Goal: Task Accomplishment & Management: Complete application form

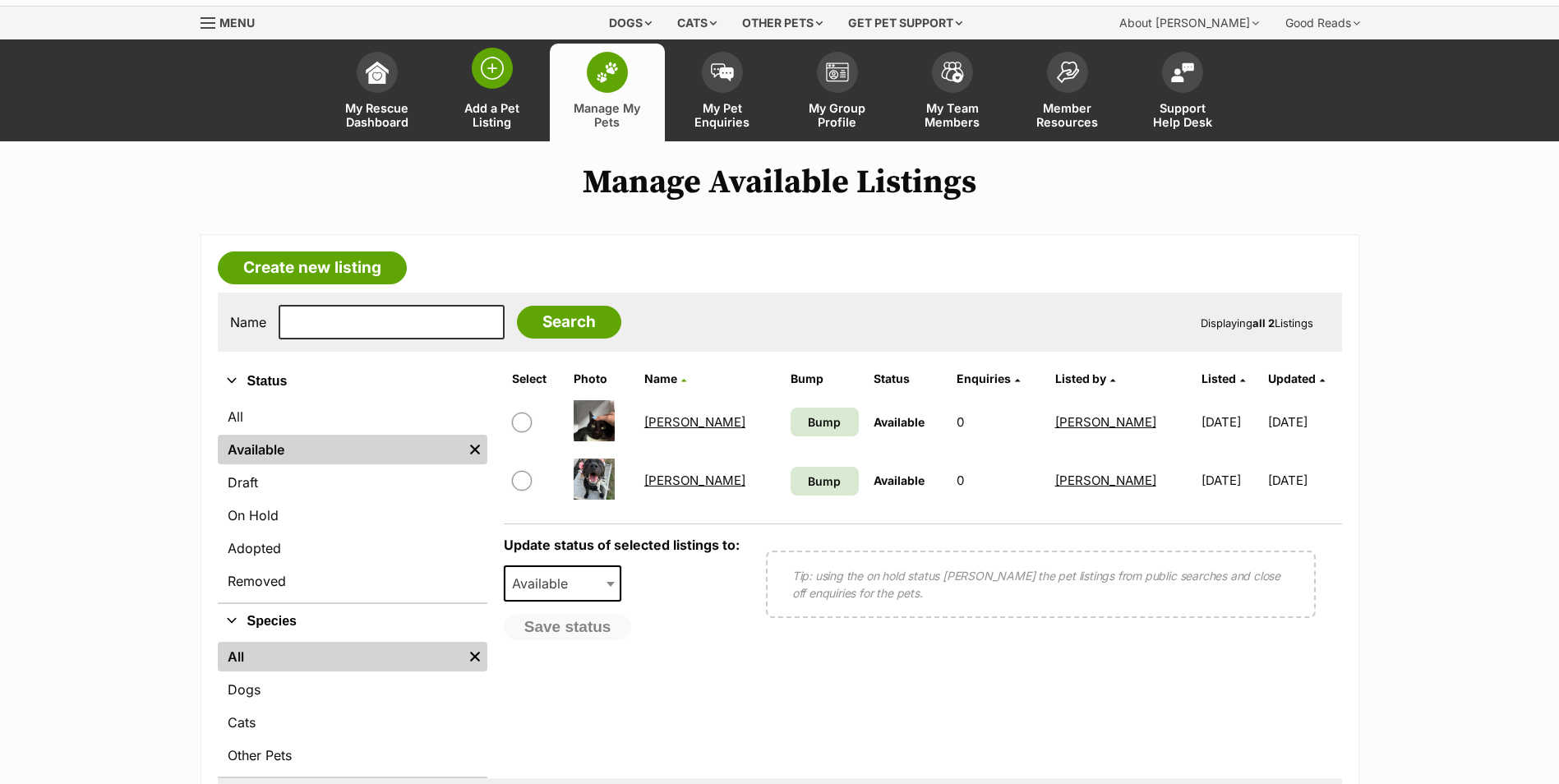
scroll to position [82, 0]
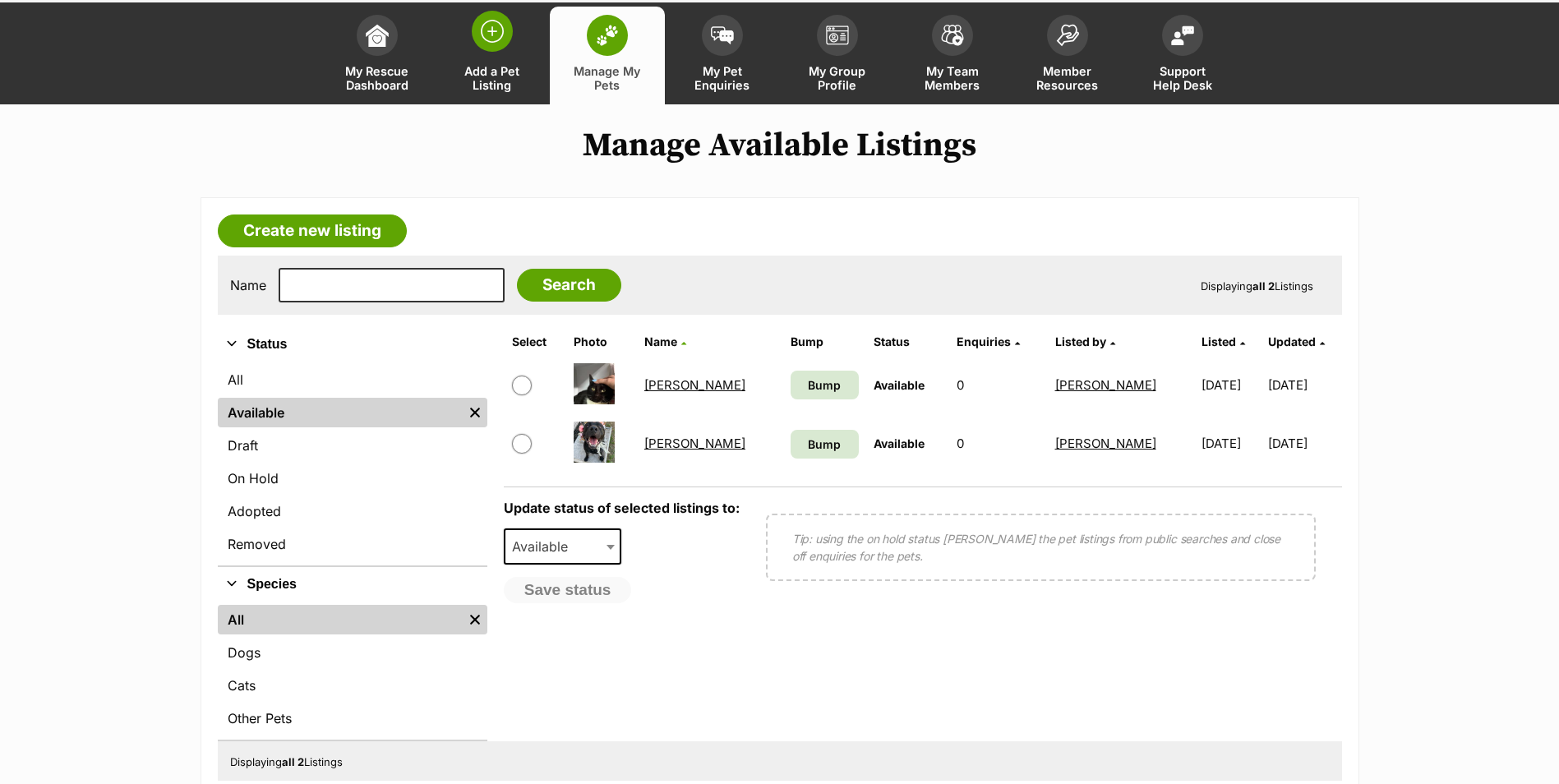
click at [496, 39] on img at bounding box center [492, 31] width 23 height 23
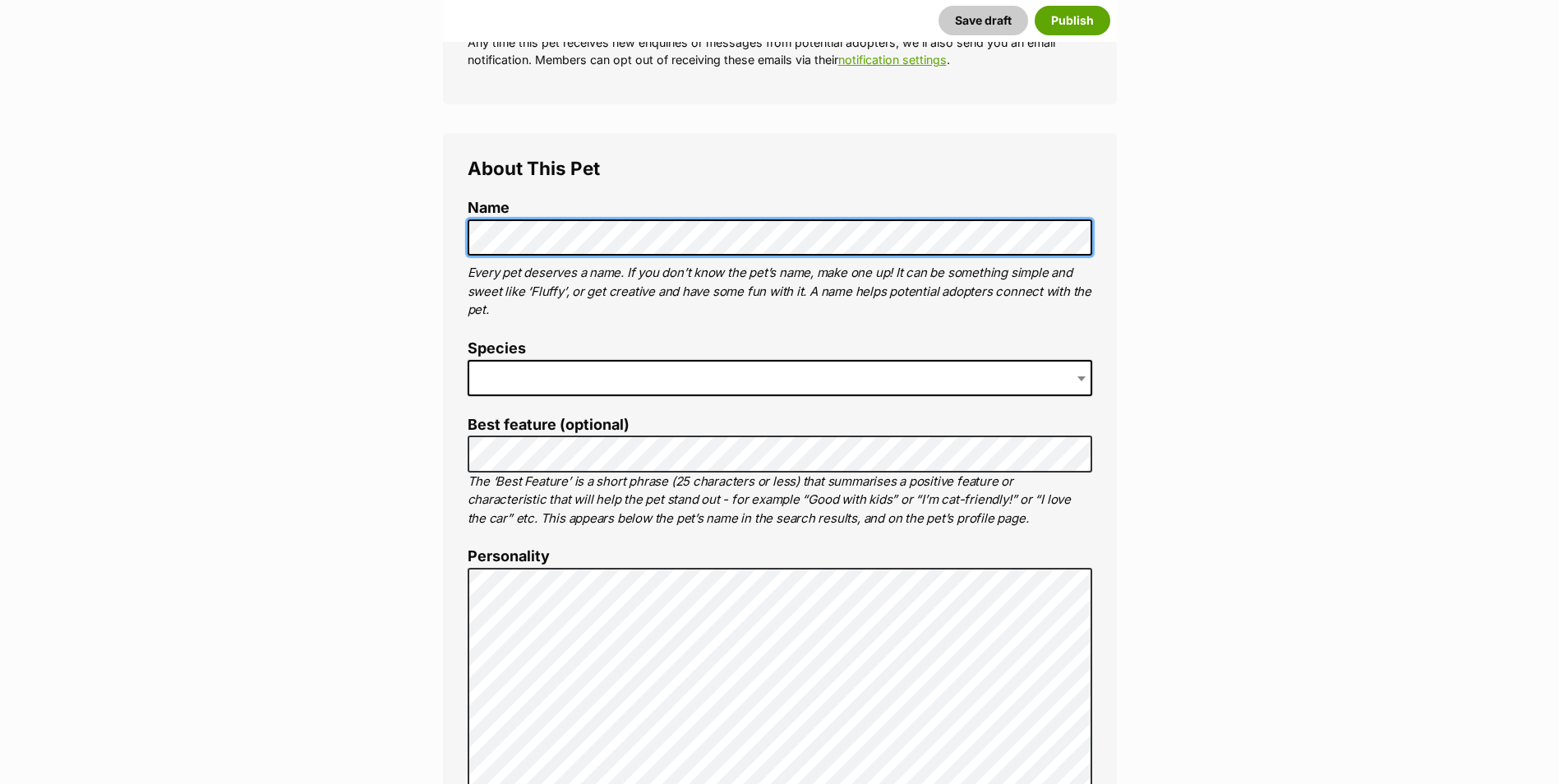
scroll to position [493, 0]
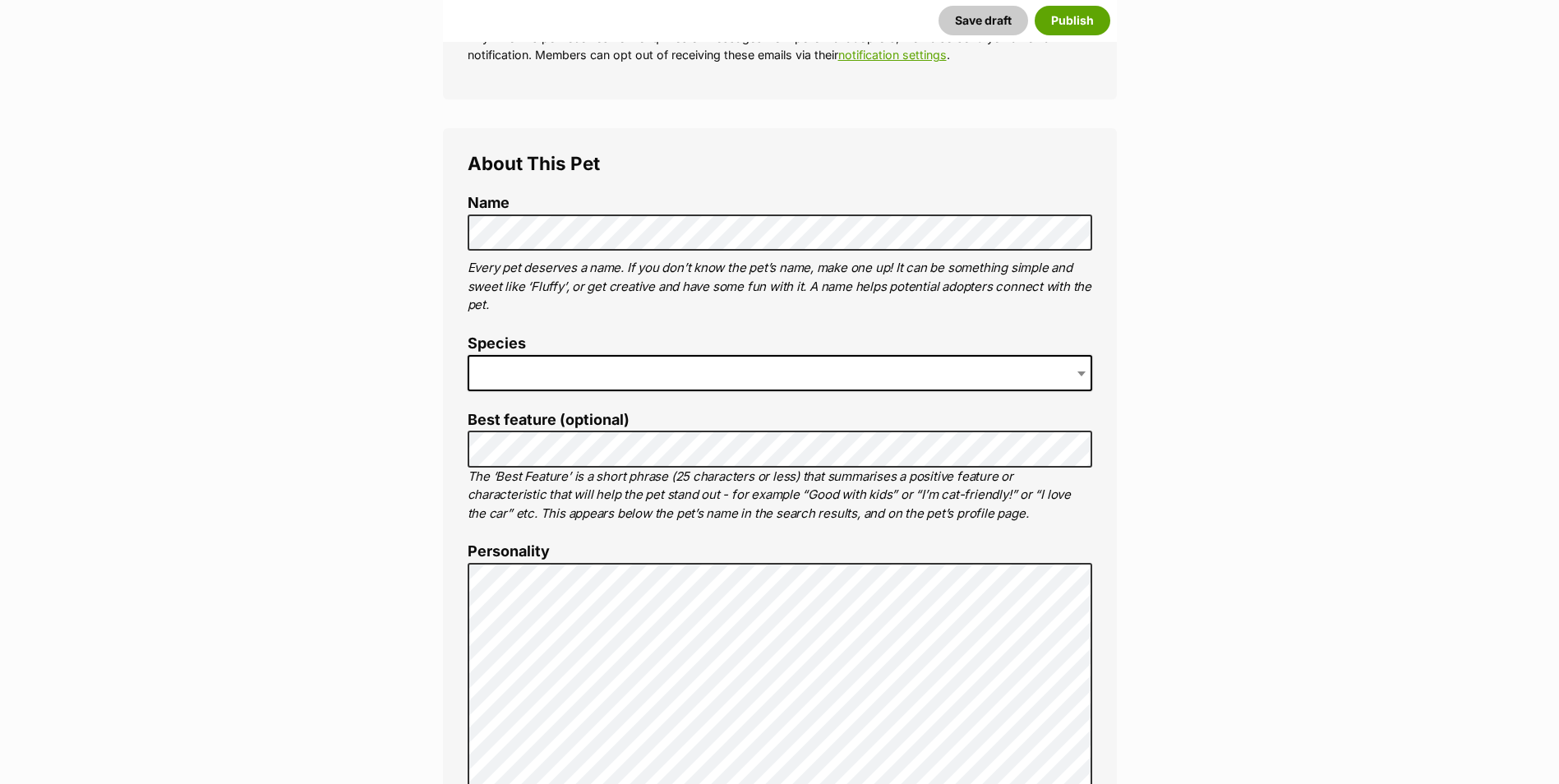
click at [597, 373] on span at bounding box center [780, 373] width 625 height 36
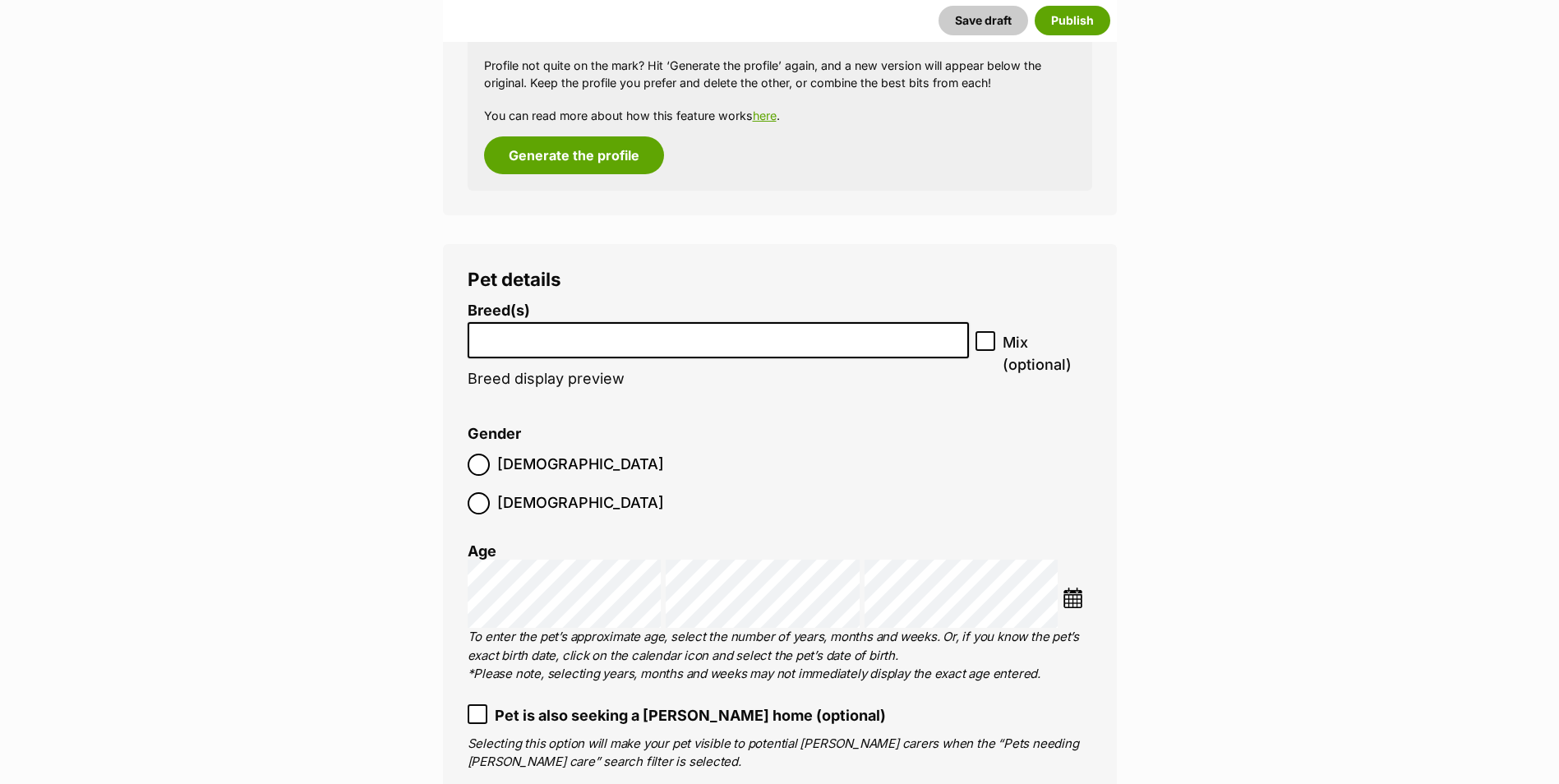
scroll to position [1807, 0]
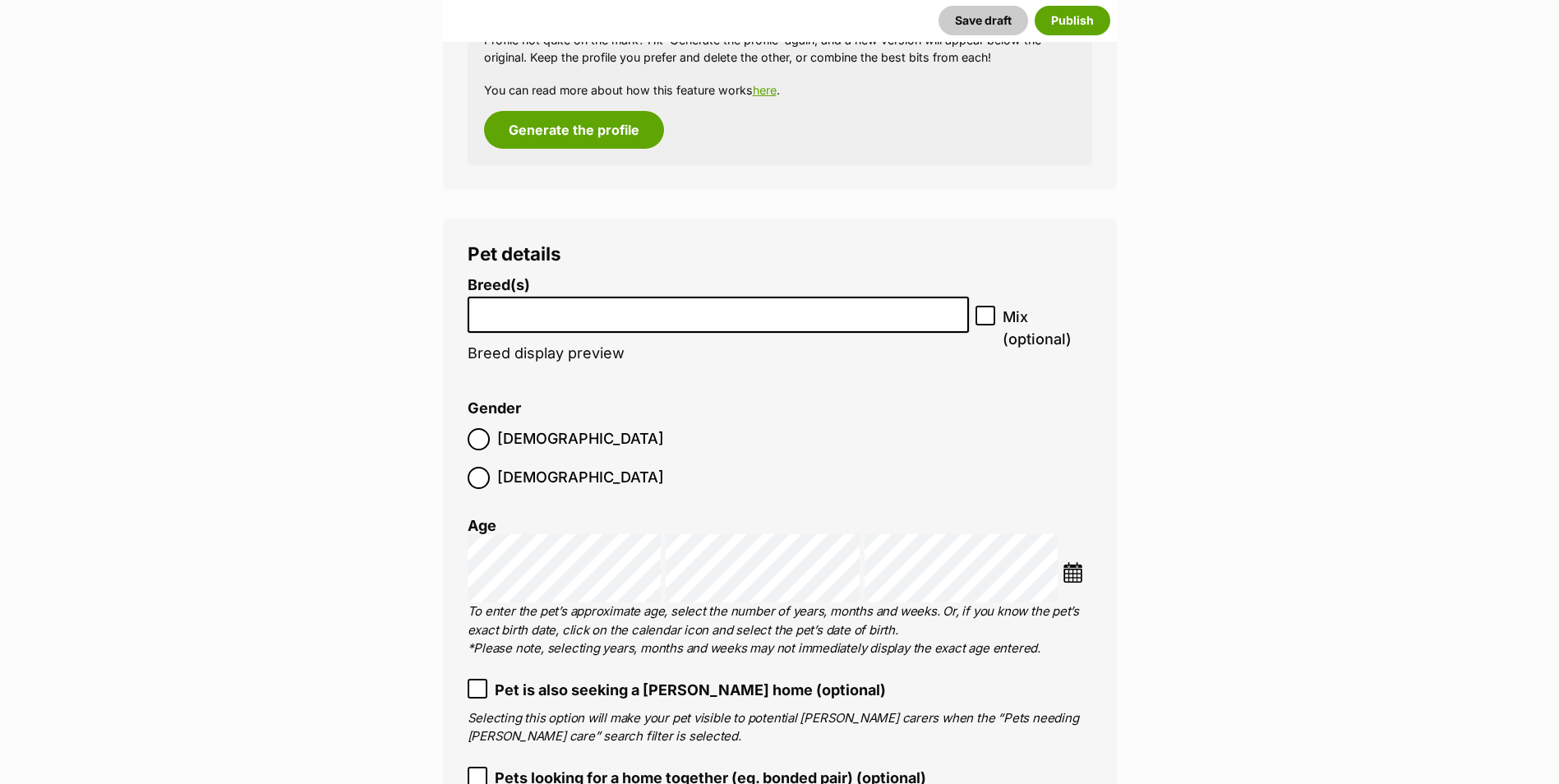
click at [563, 312] on input "search" at bounding box center [719, 311] width 491 height 17
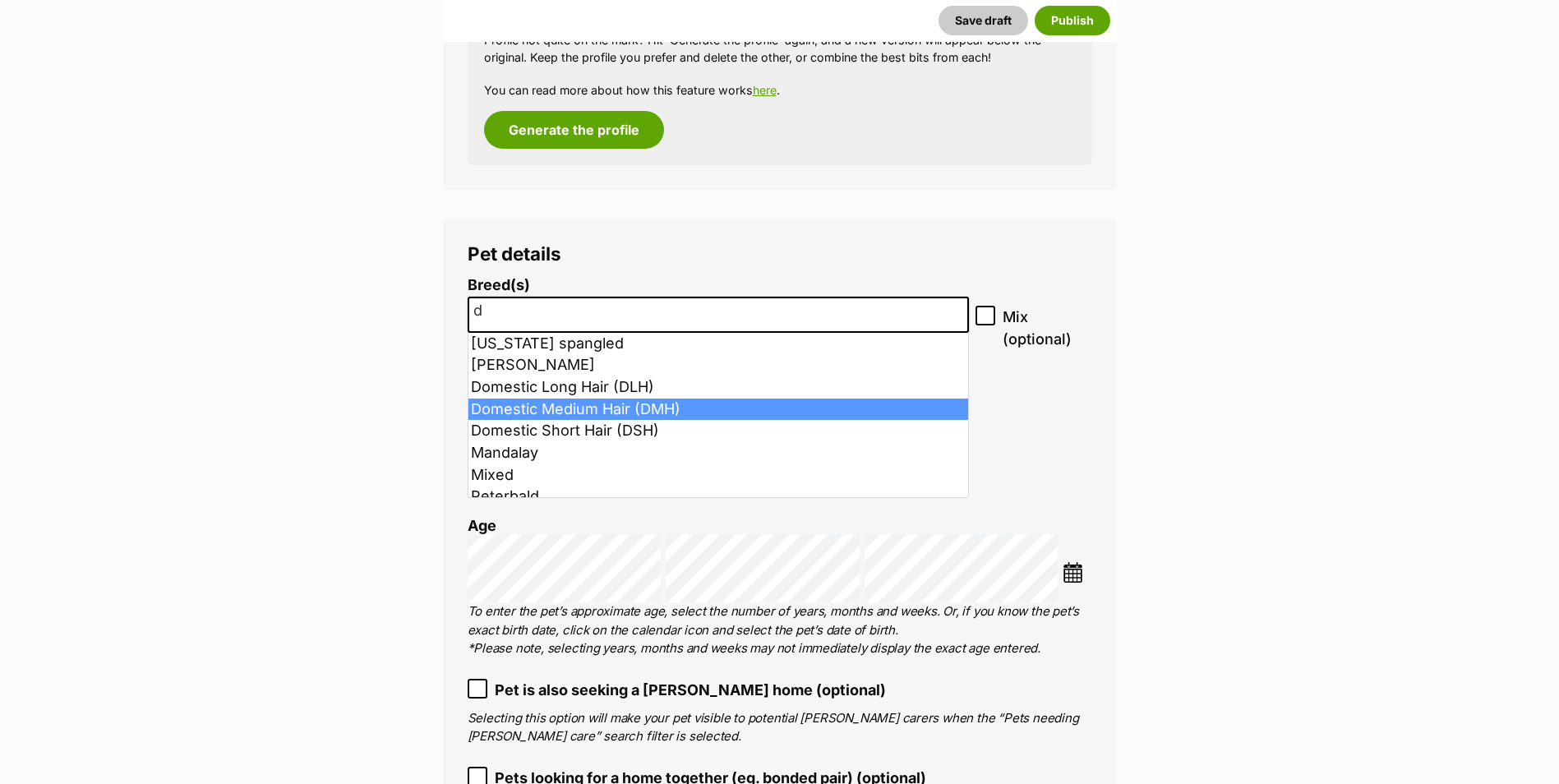
type input "d"
select select "252101"
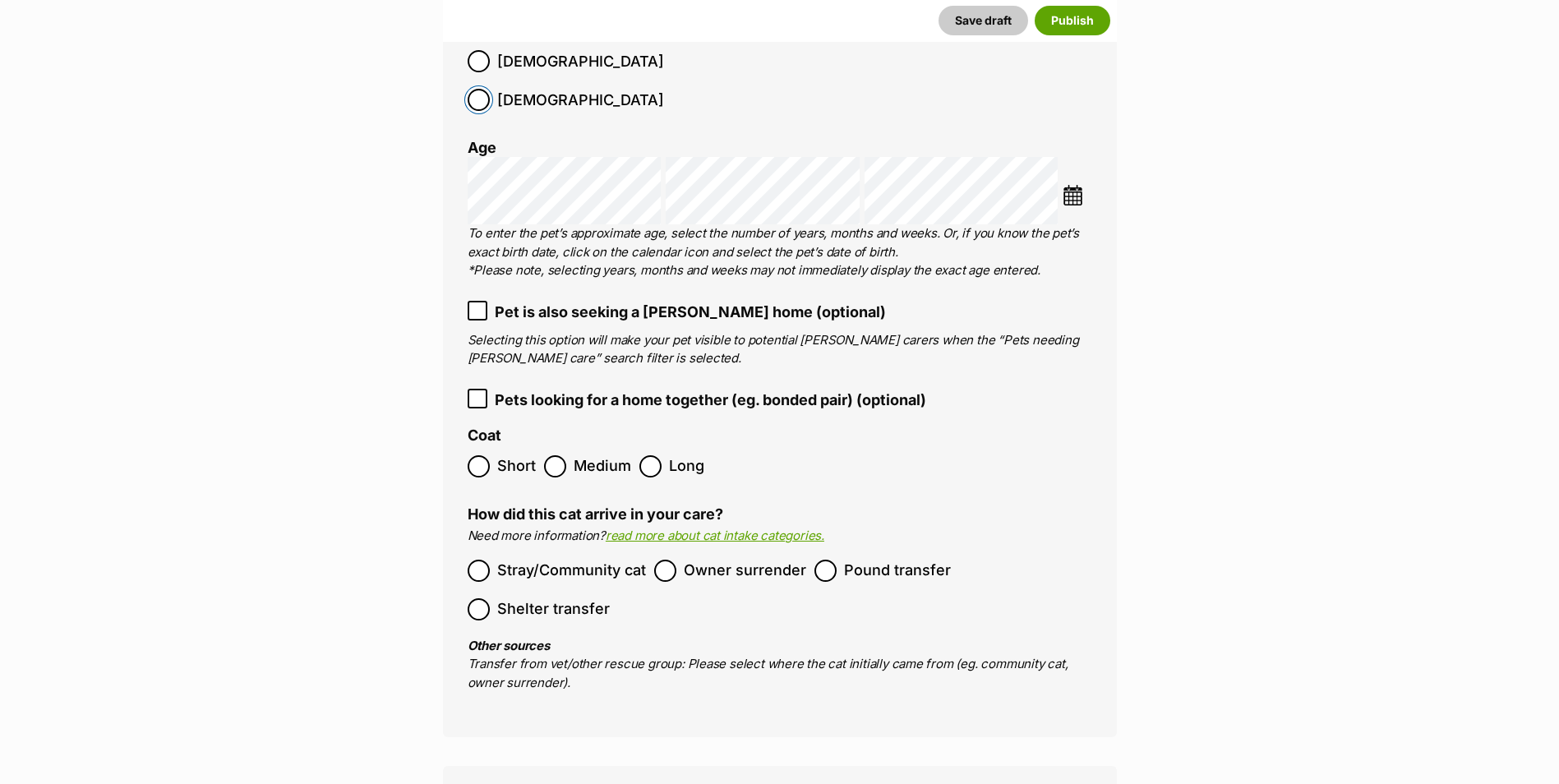
scroll to position [2218, 0]
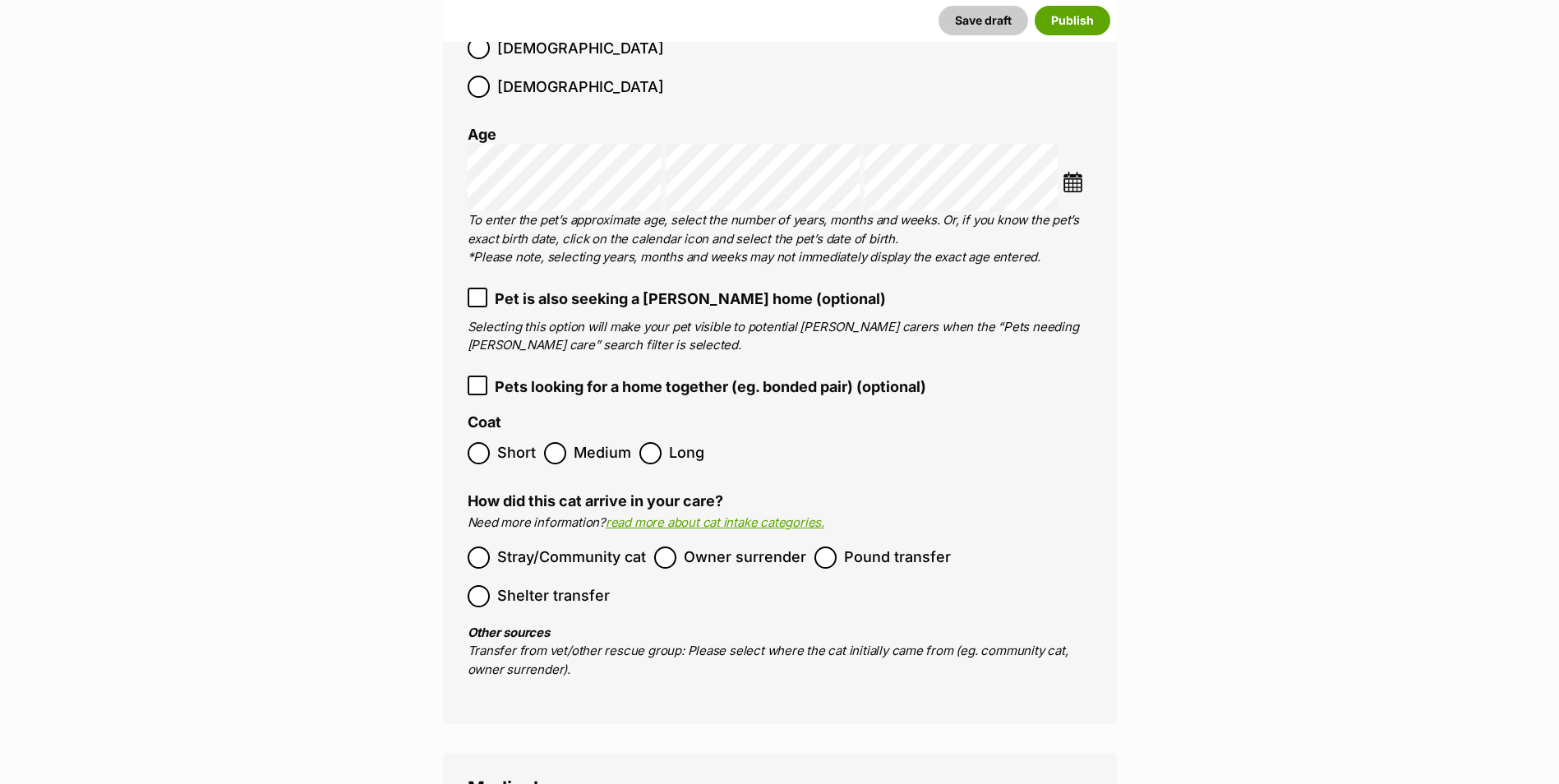
click at [573, 442] on span "Medium" at bounding box center [602, 452] width 57 height 22
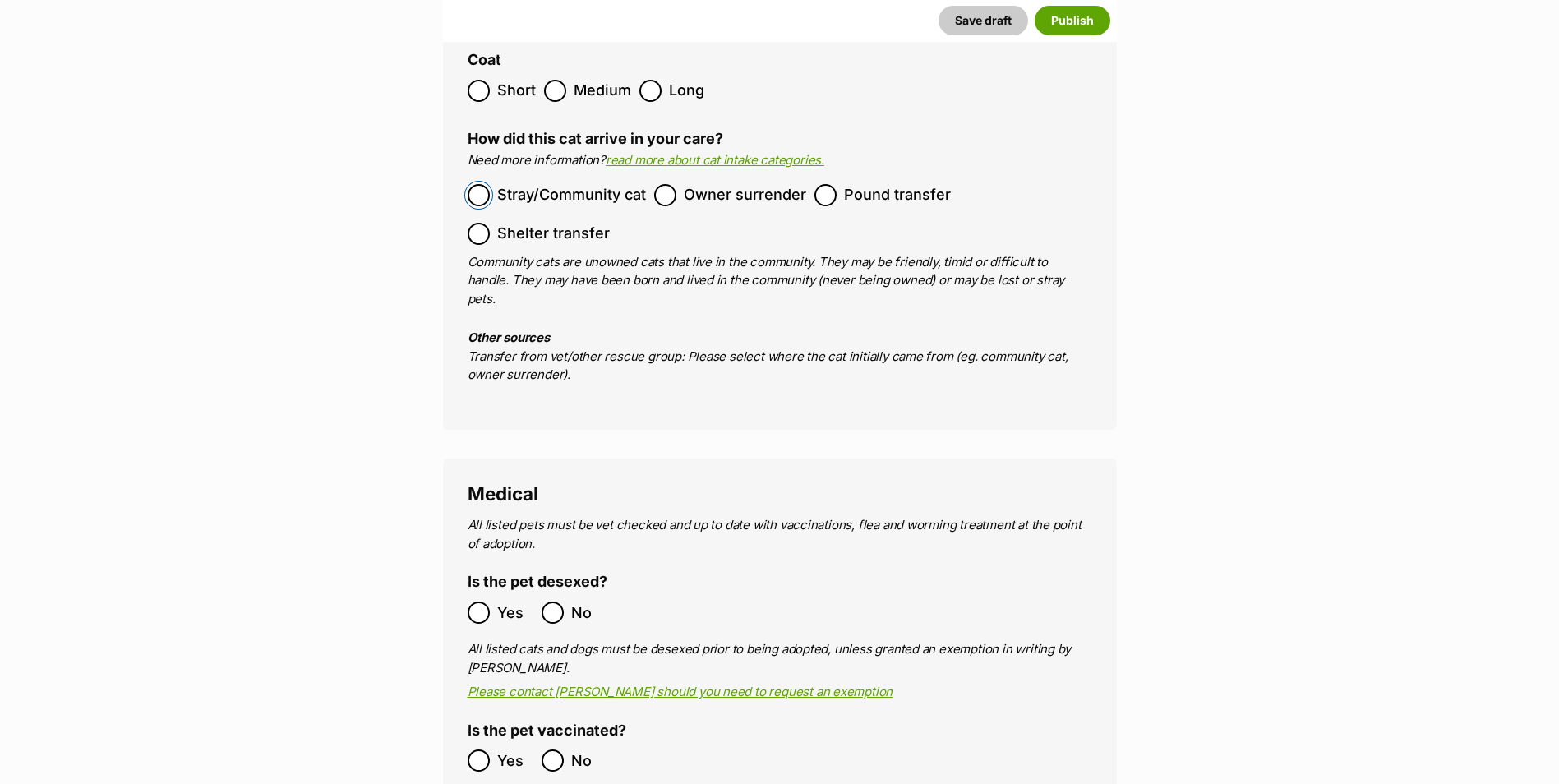
scroll to position [2629, 0]
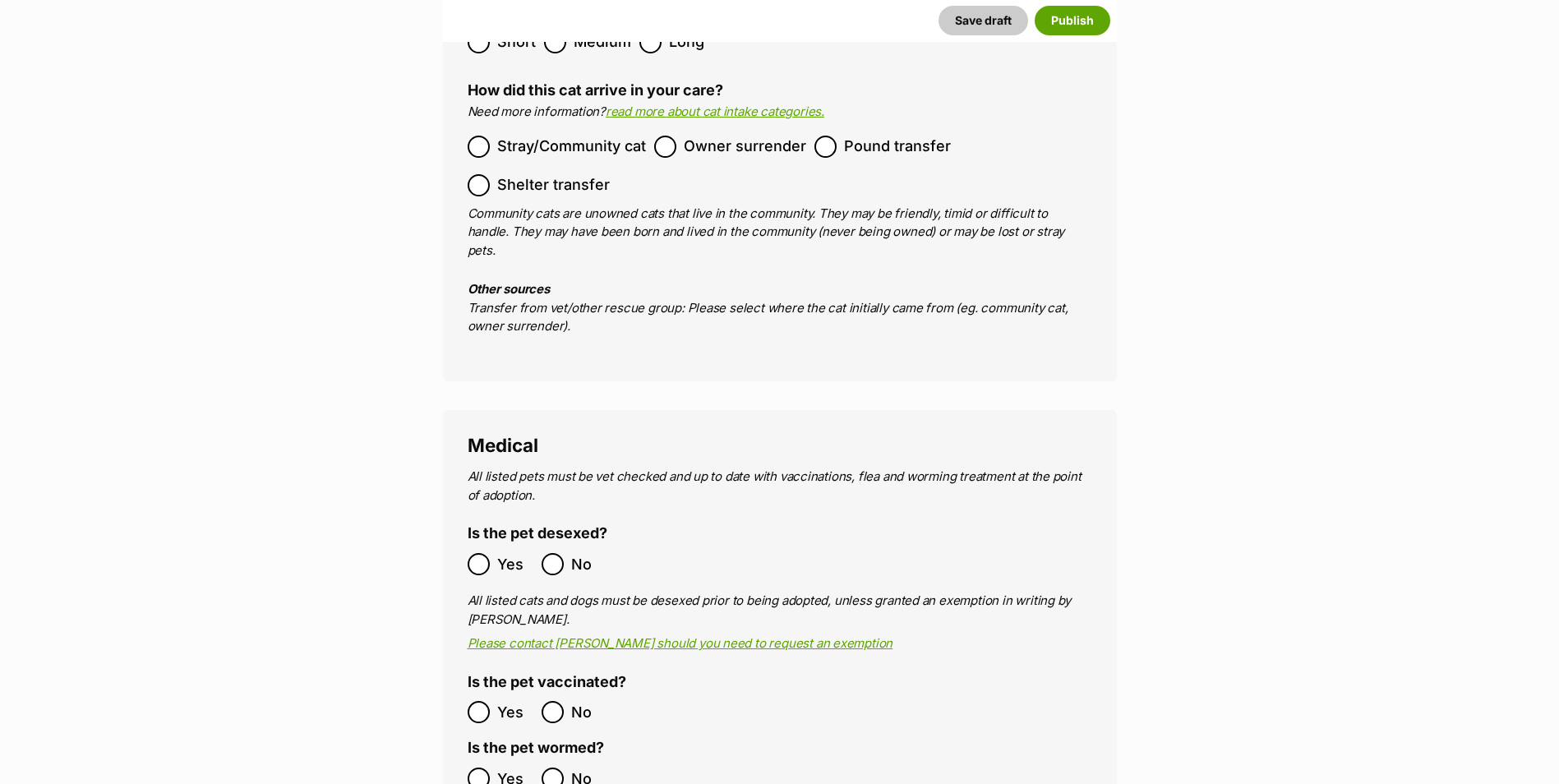
click at [497, 553] on span "Yes" at bounding box center [515, 564] width 36 height 22
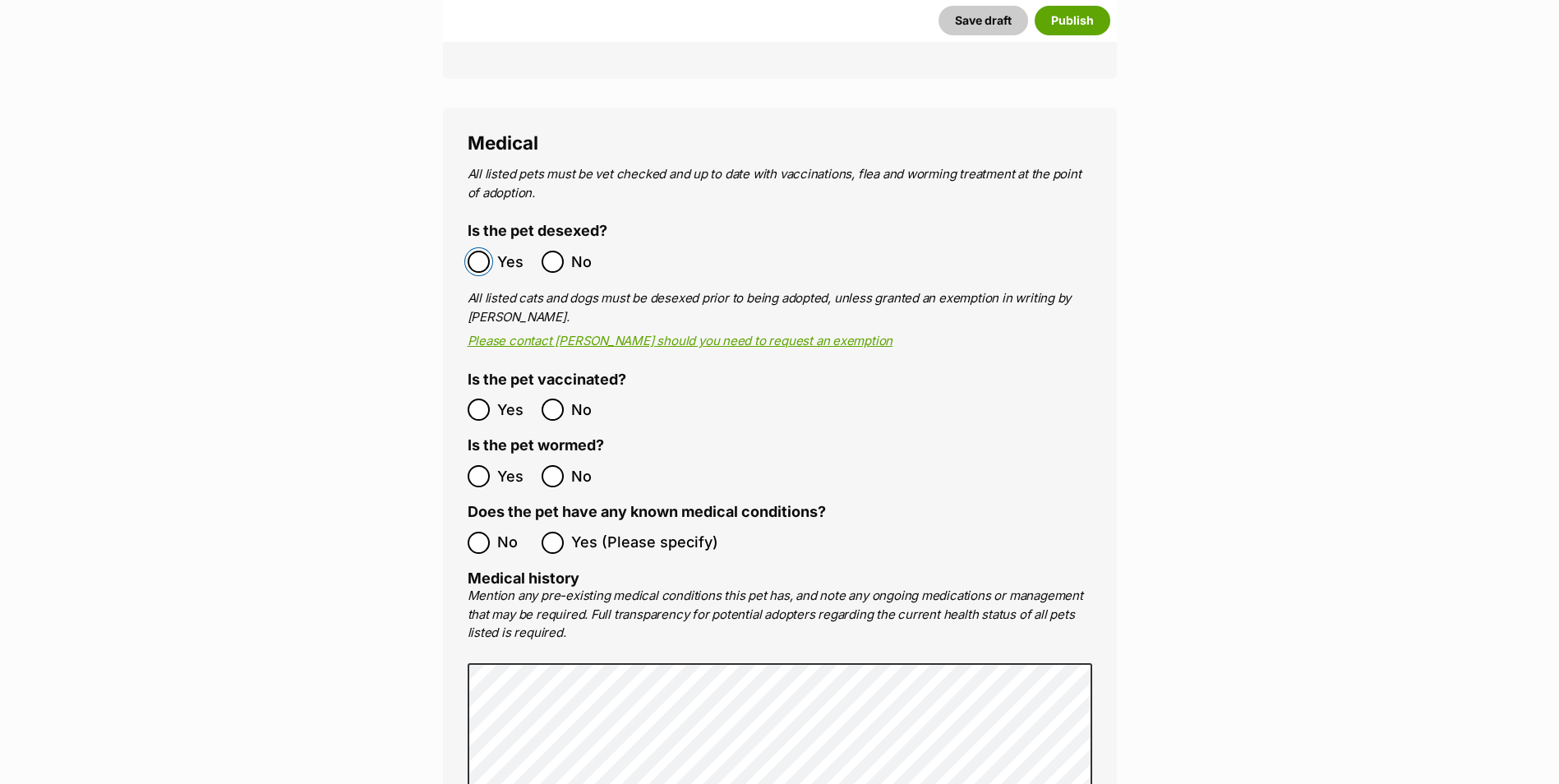
scroll to position [2956, 0]
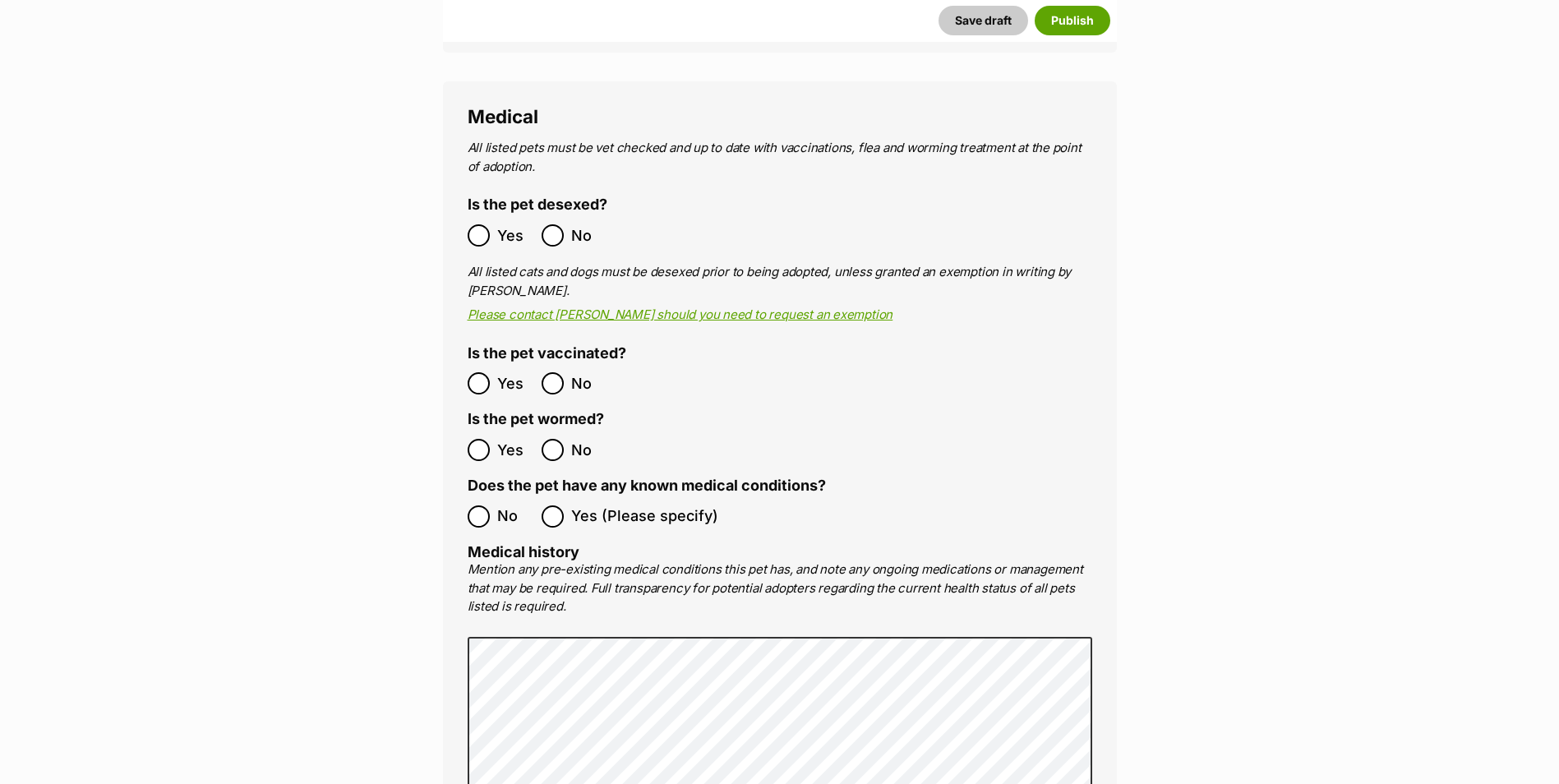
click at [480, 364] on ol "Yes No" at bounding box center [624, 383] width 312 height 39
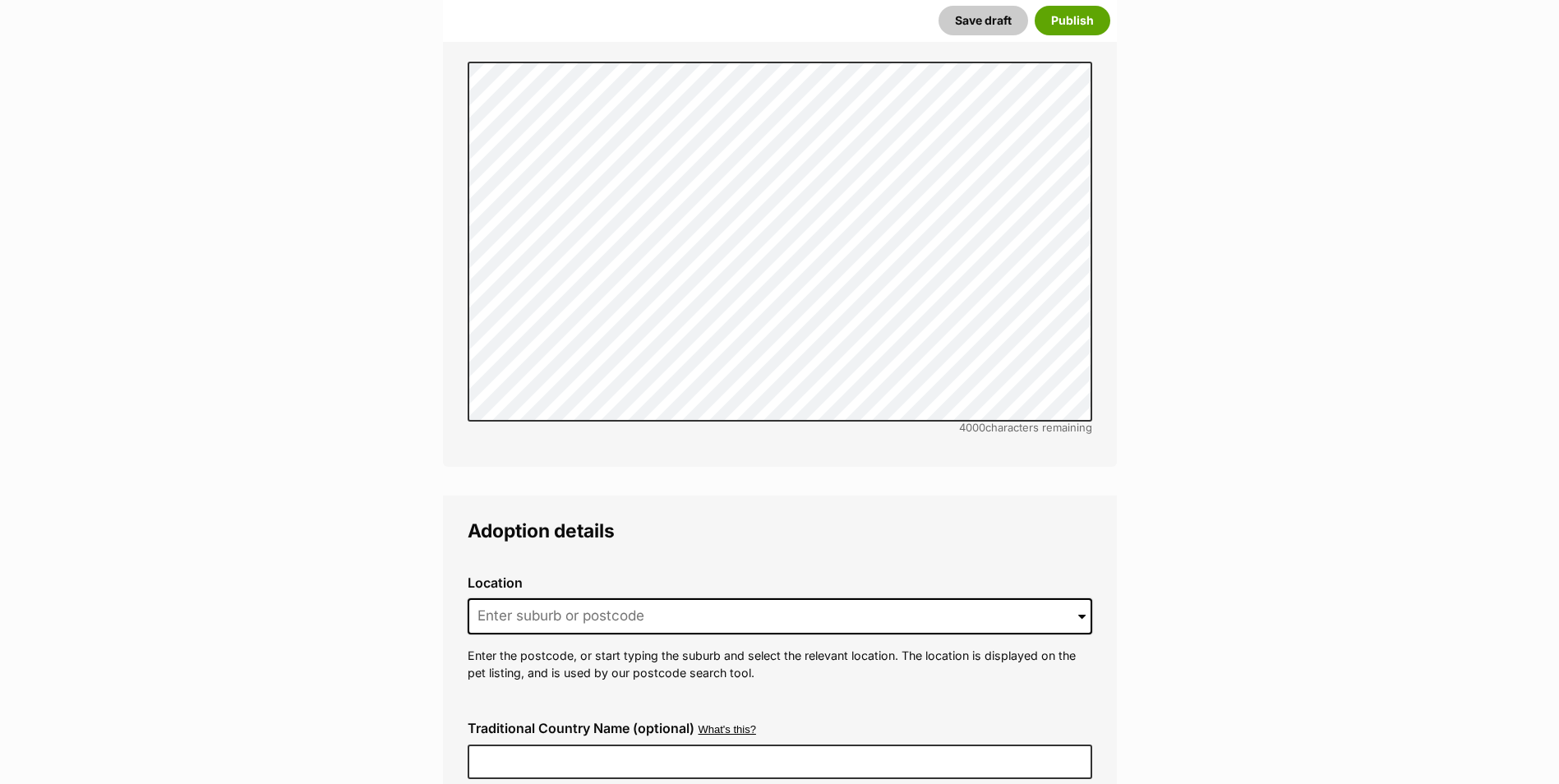
scroll to position [3778, 0]
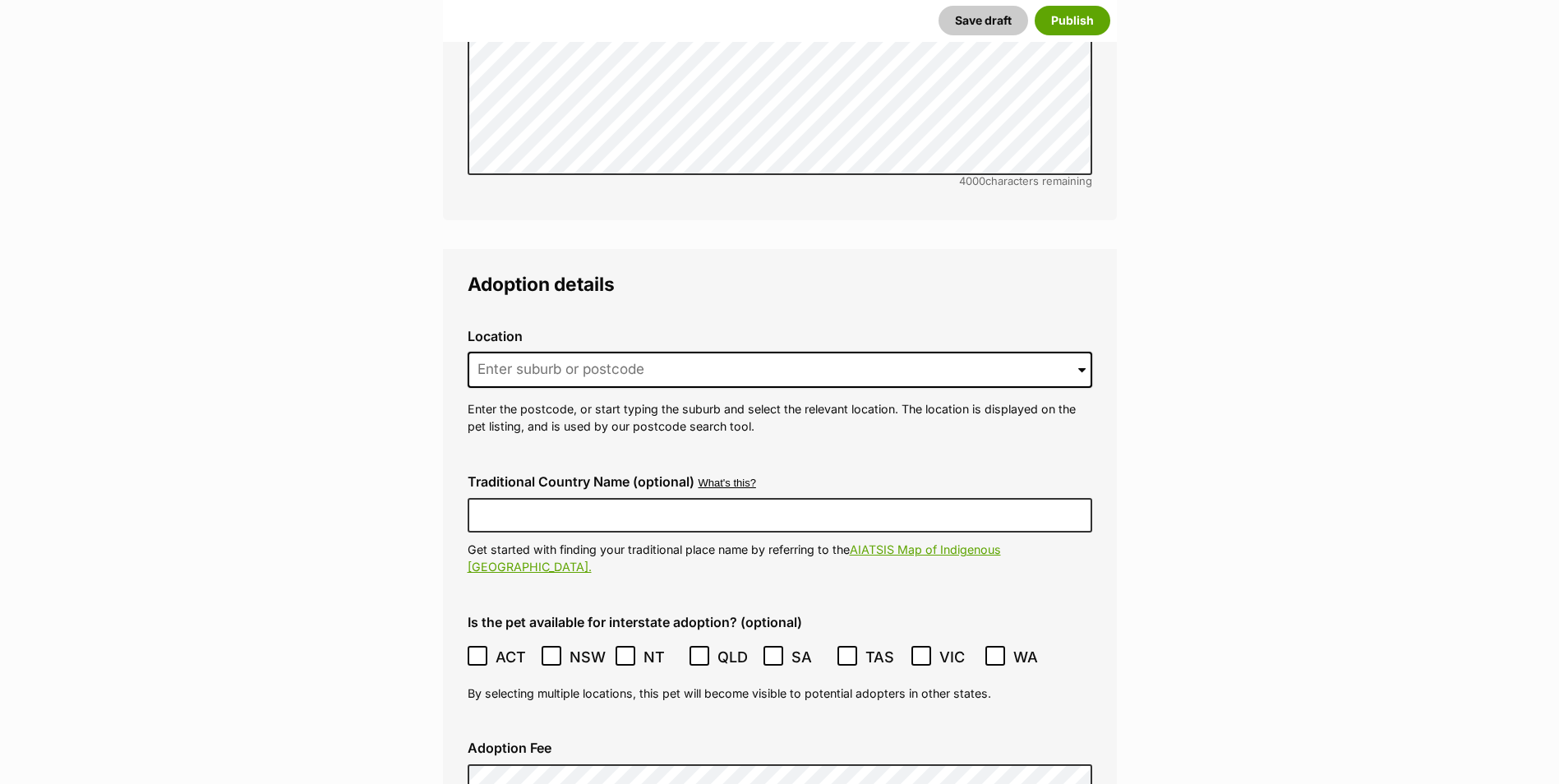
click at [501, 316] on div "Location 0 options available. Arrow down to browse or start typing to filter. E…" at bounding box center [780, 382] width 651 height 133
click at [506, 352] on input at bounding box center [780, 370] width 625 height 36
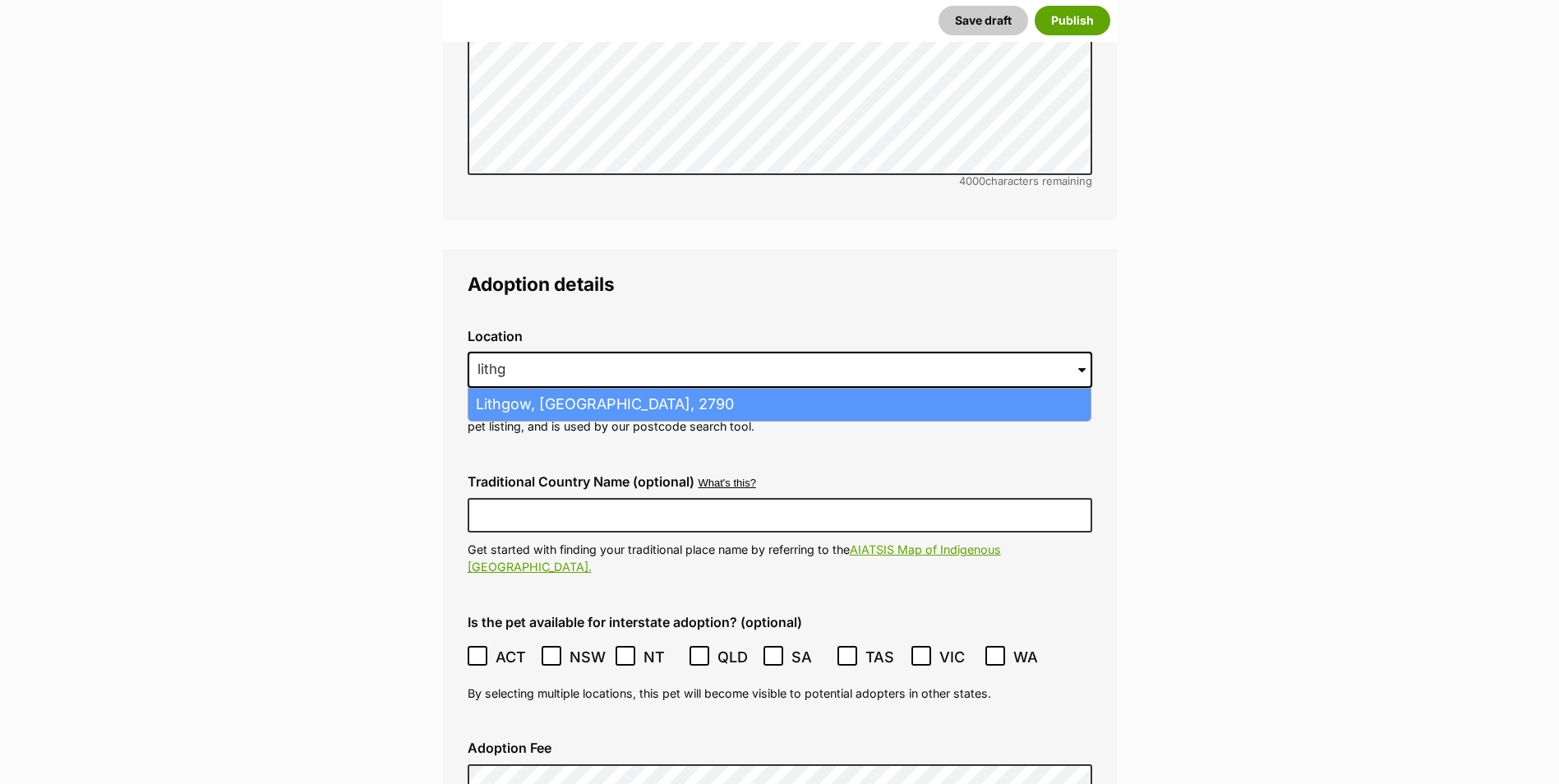
click at [564, 389] on li "Lithgow, New South Wales, 2790" at bounding box center [780, 405] width 622 height 32
type input "Lithgow, New South Wales, 2790"
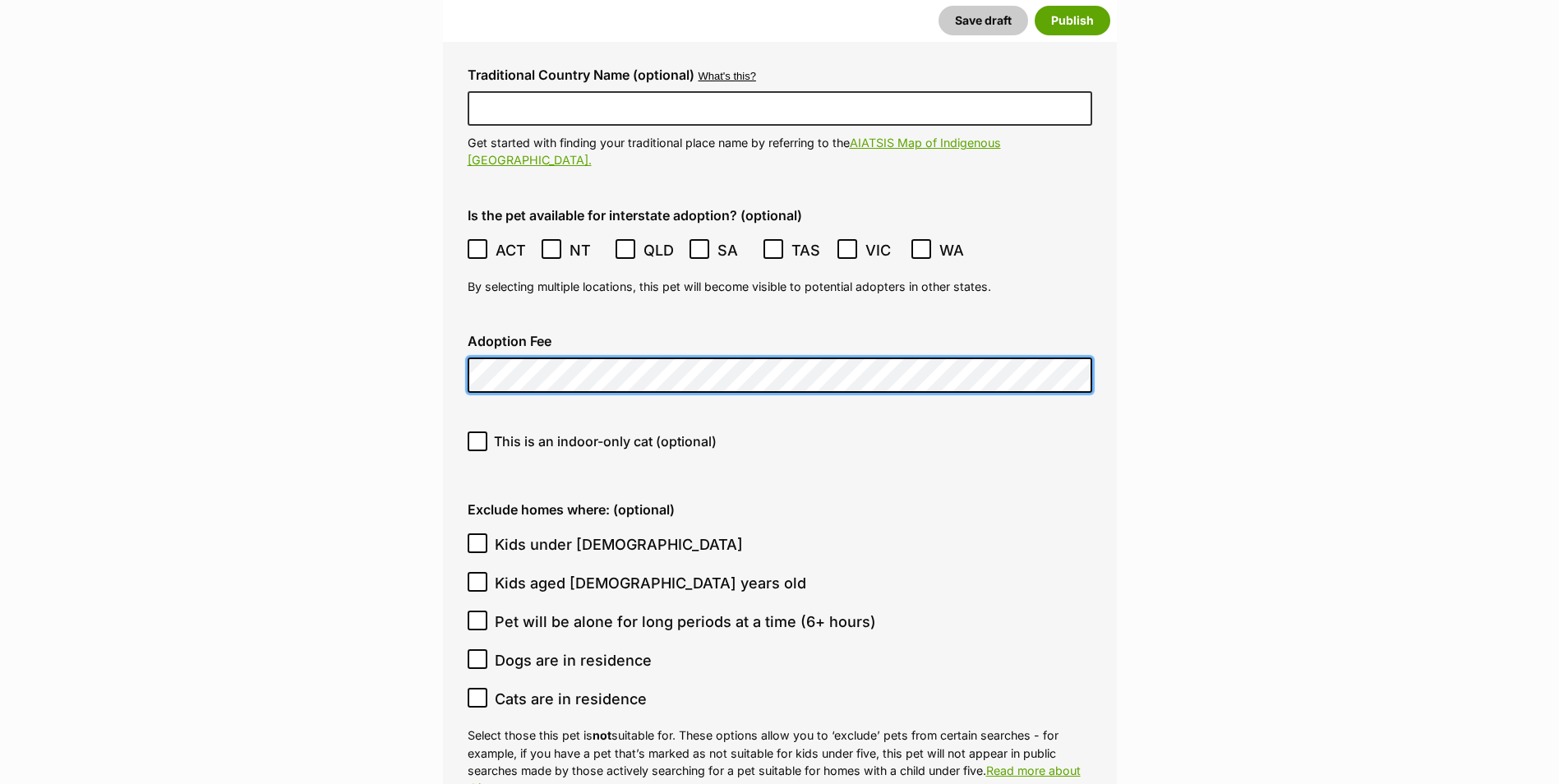
scroll to position [4189, 0]
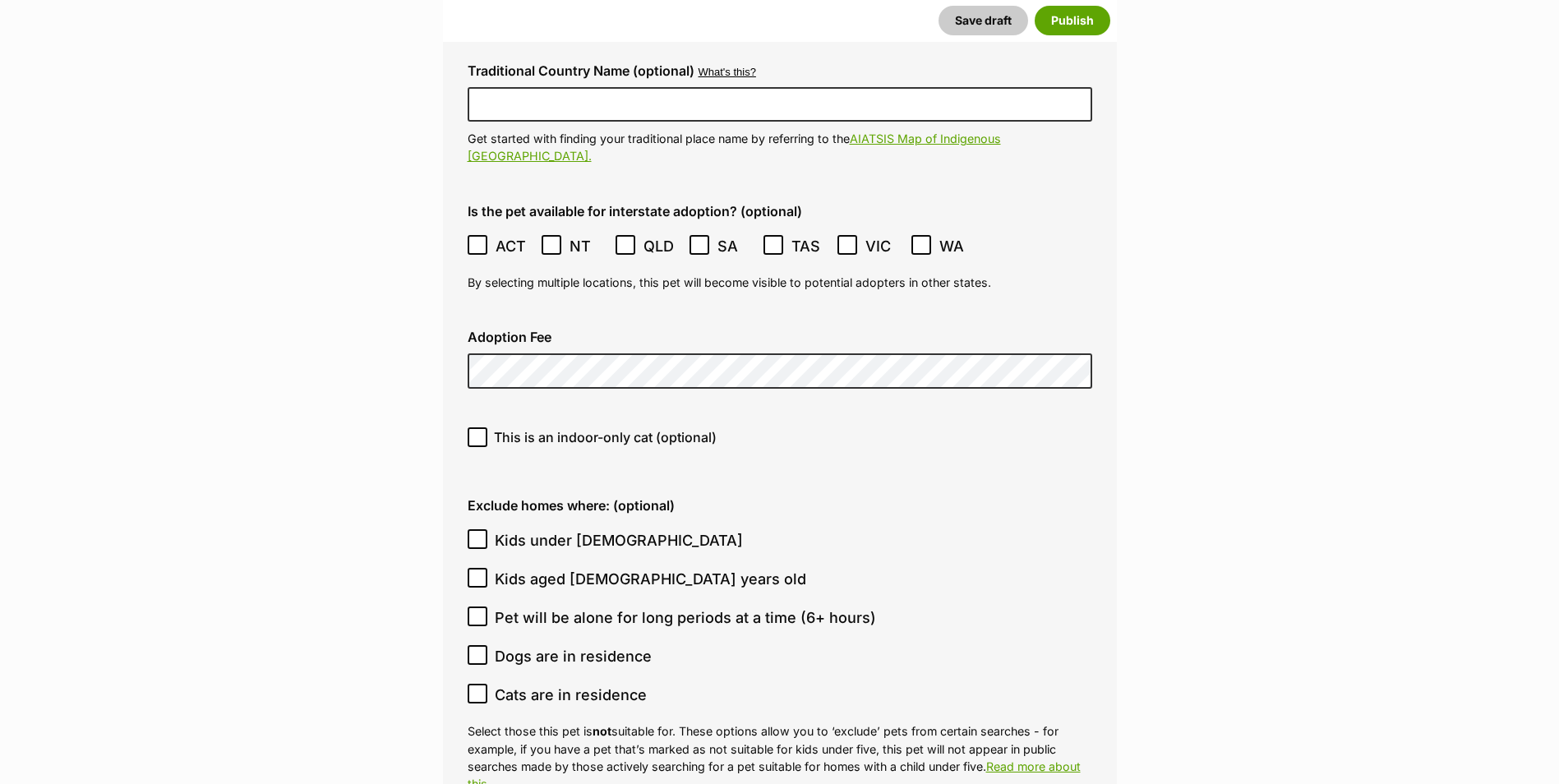
click at [477, 533] on icon at bounding box center [477, 539] width 11 height 11
click at [477, 529] on input "Kids under 5 years old" at bounding box center [477, 539] width 20 height 20
checkbox input "true"
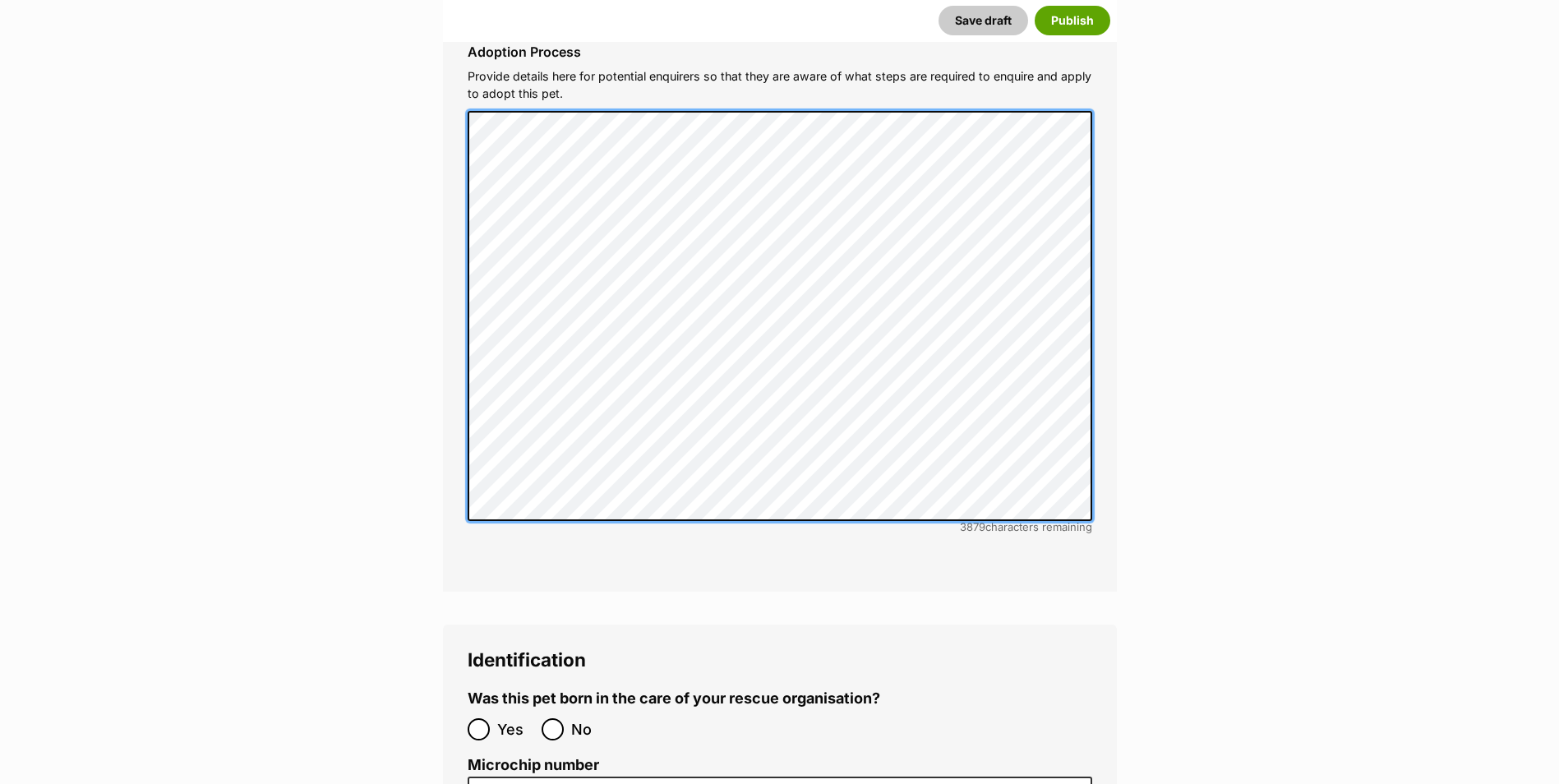
scroll to position [5296, 0]
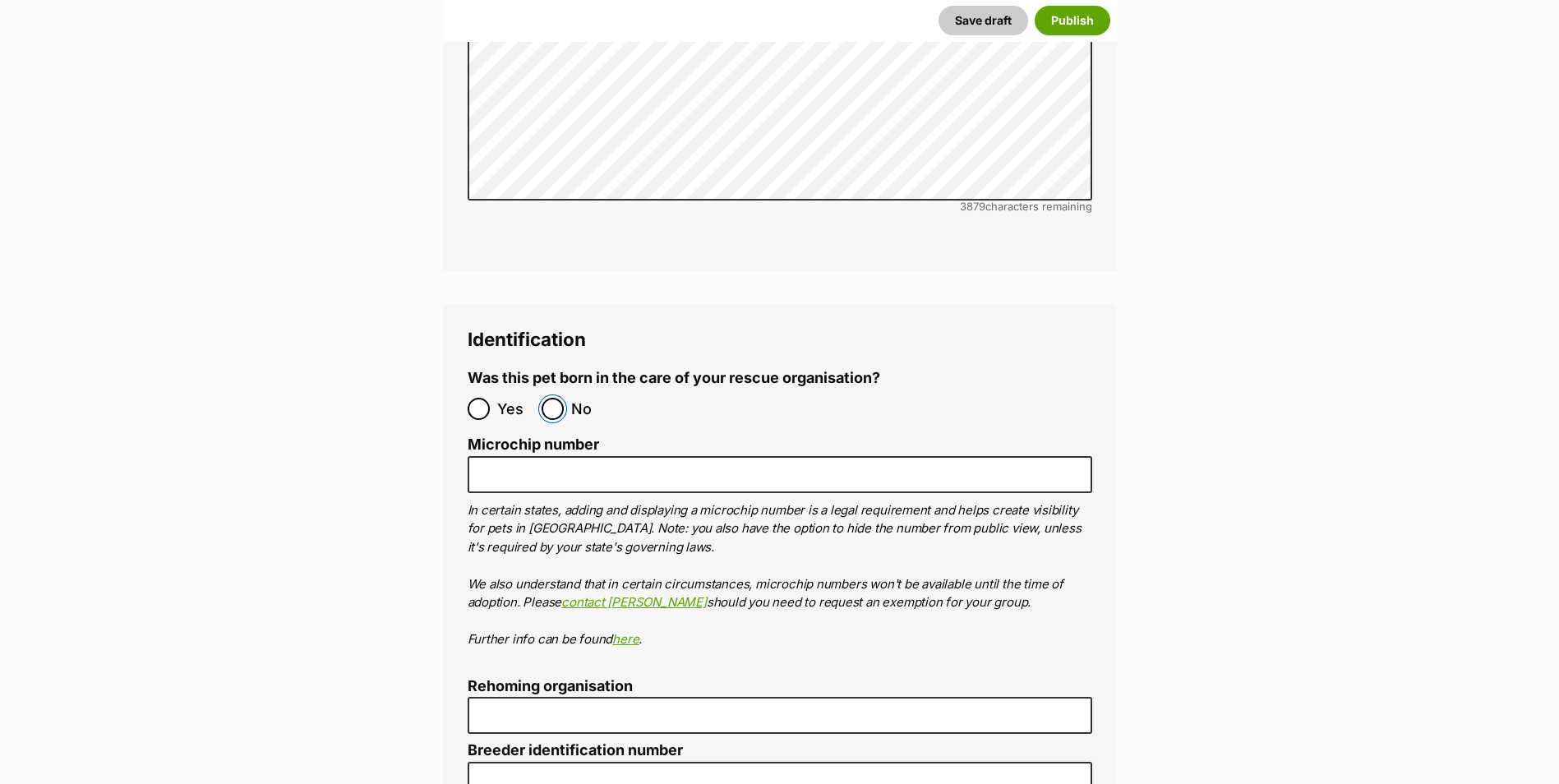
click at [545, 397] on input "No" at bounding box center [552, 408] width 22 height 22
radio input "true"
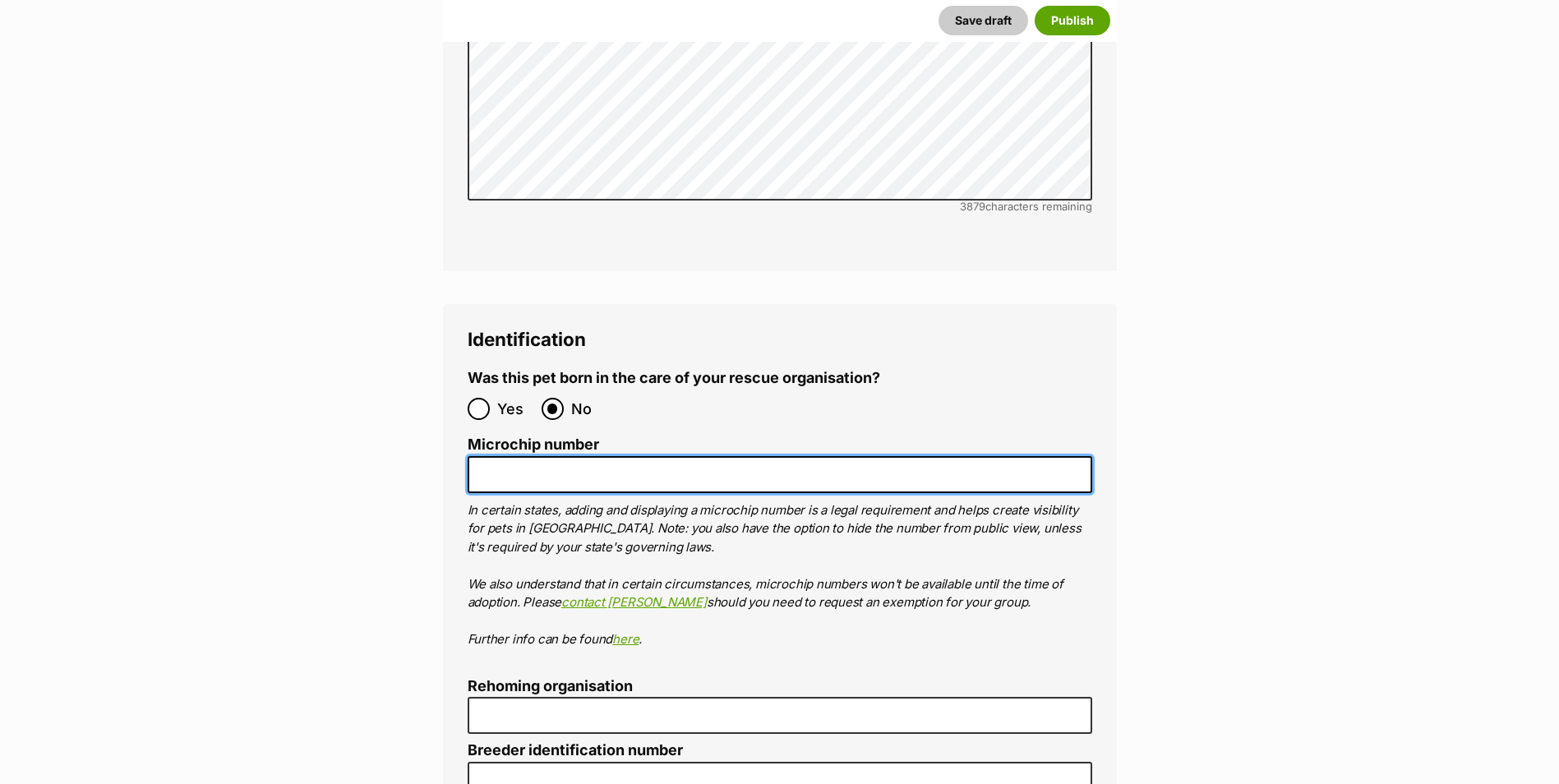
click at [478, 456] on input "Microchip number" at bounding box center [780, 474] width 625 height 37
click at [476, 456] on input "Microchip number" at bounding box center [780, 474] width 625 height 37
paste input "991003003047051"
type input "991003003047051"
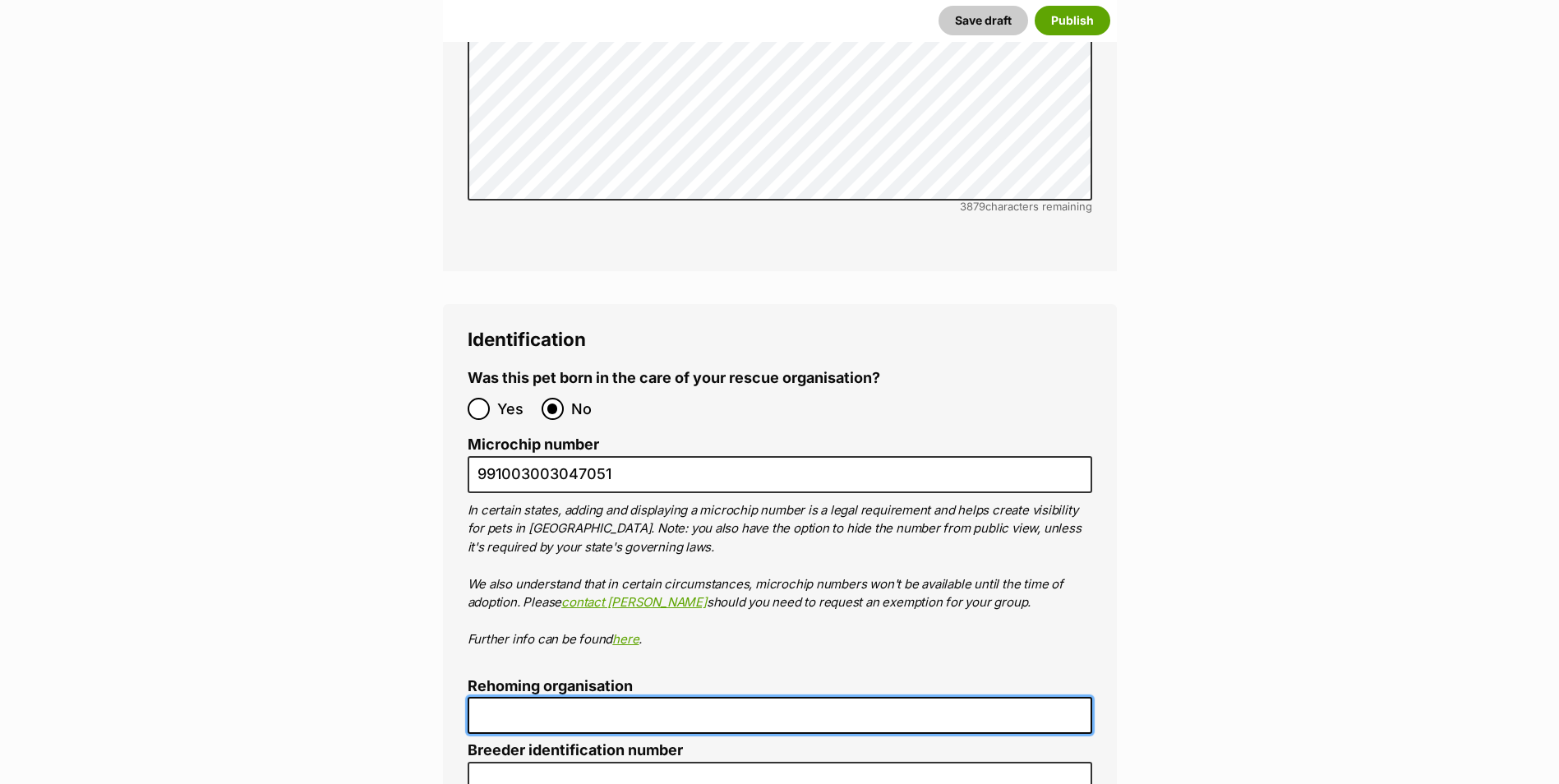
drag, startPoint x: 481, startPoint y: 651, endPoint x: 513, endPoint y: 638, distance: 34.5
click at [493, 697] on input "Rehoming organisation" at bounding box center [780, 715] width 625 height 37
type input "R251000163"
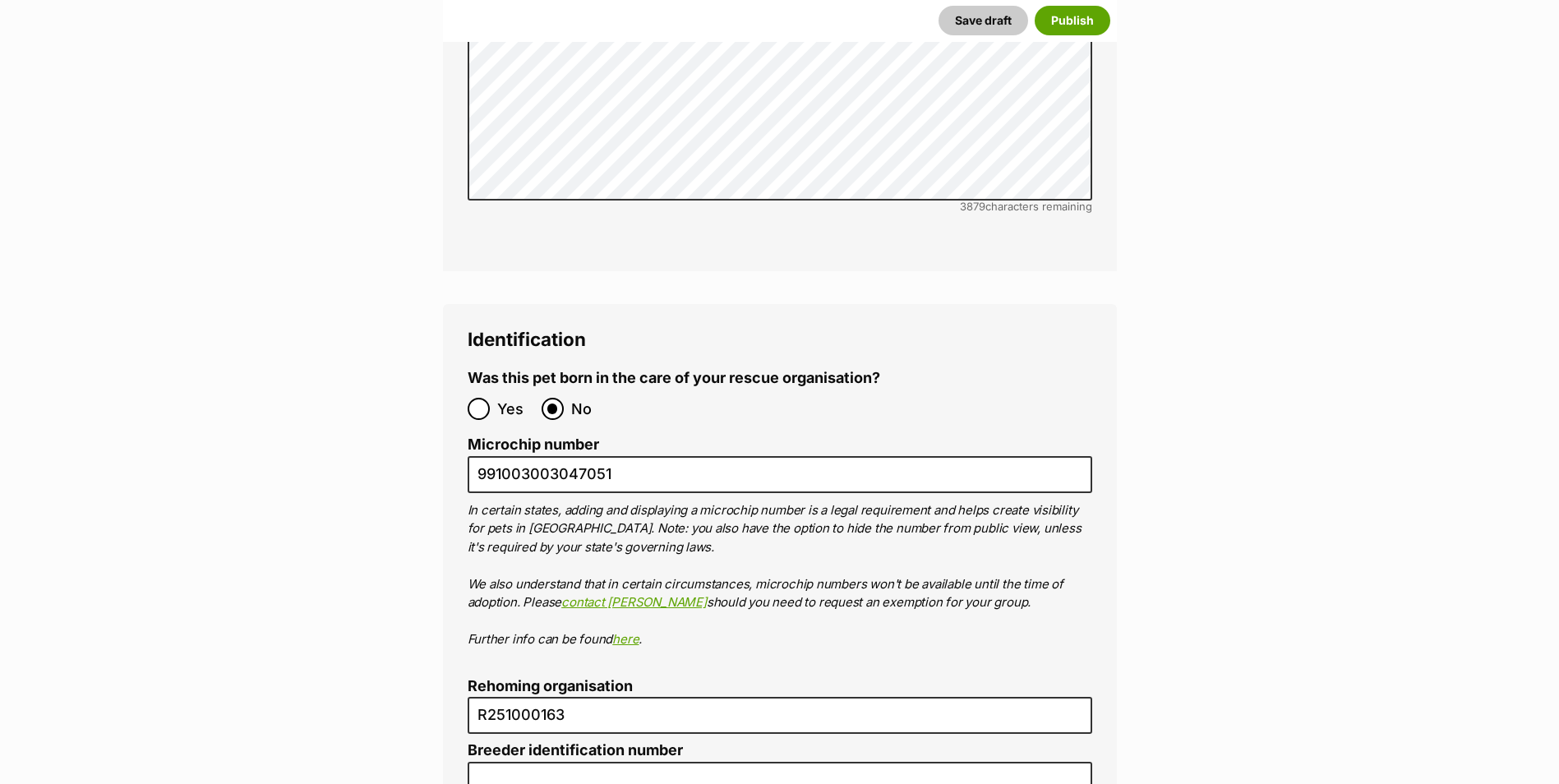
type input "Australia"
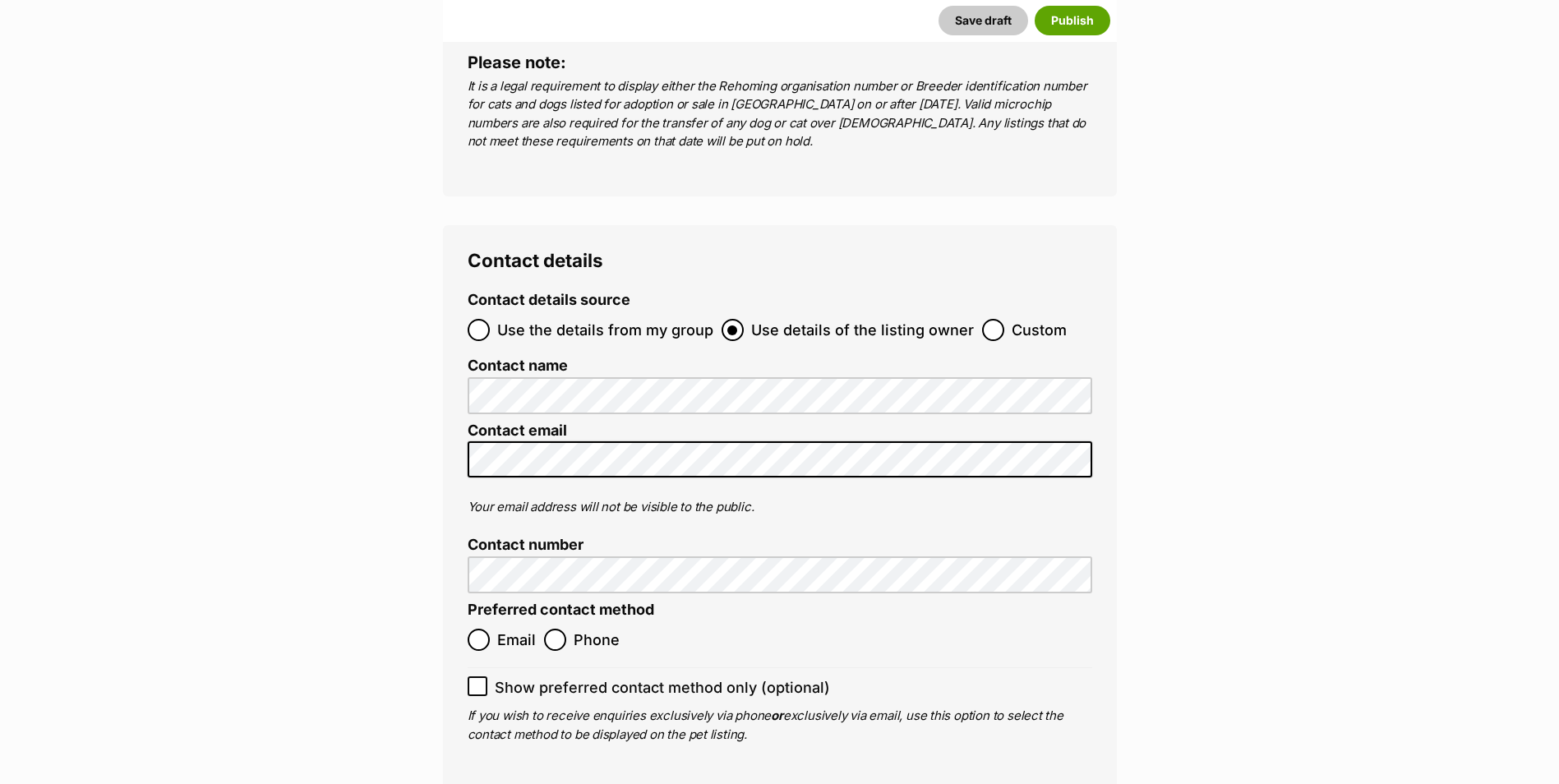
scroll to position [6075, 0]
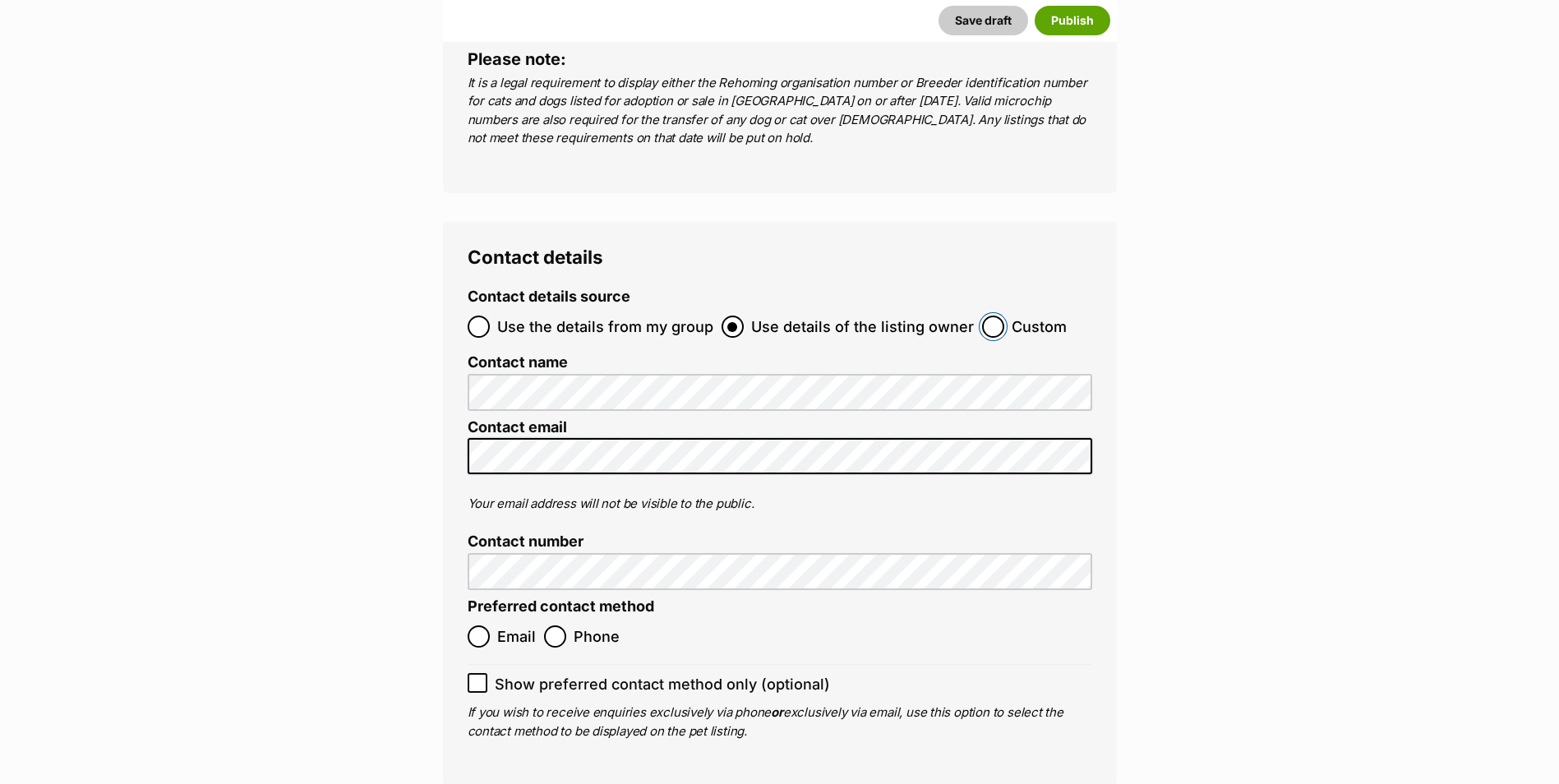
drag, startPoint x: 976, startPoint y: 256, endPoint x: 955, endPoint y: 263, distance: 22.1
click at [982, 316] on input "Custom" at bounding box center [992, 326] width 22 height 22
radio input "true"
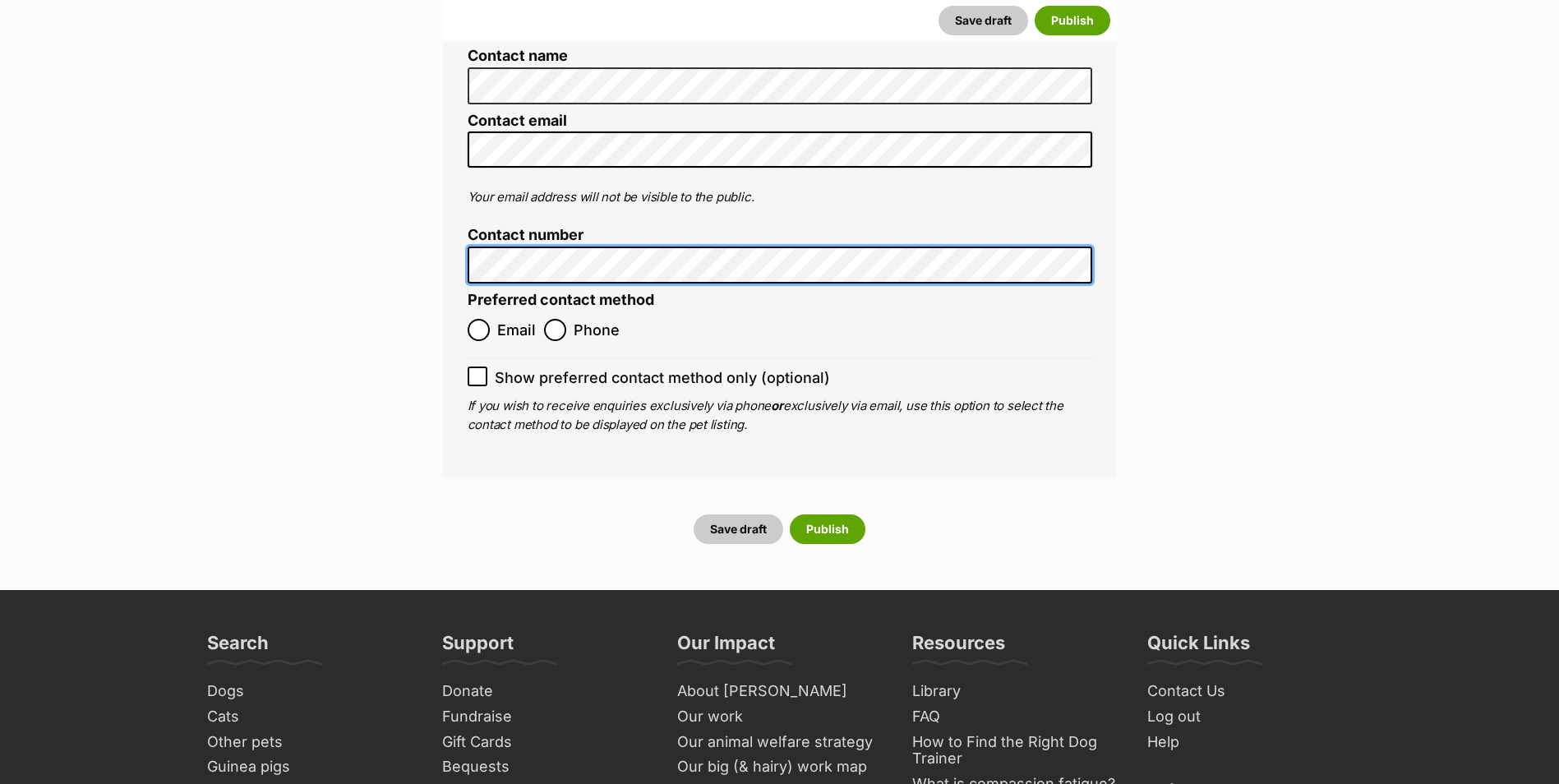
scroll to position [6486, 0]
click at [512, 317] on span "Email" at bounding box center [516, 328] width 39 height 22
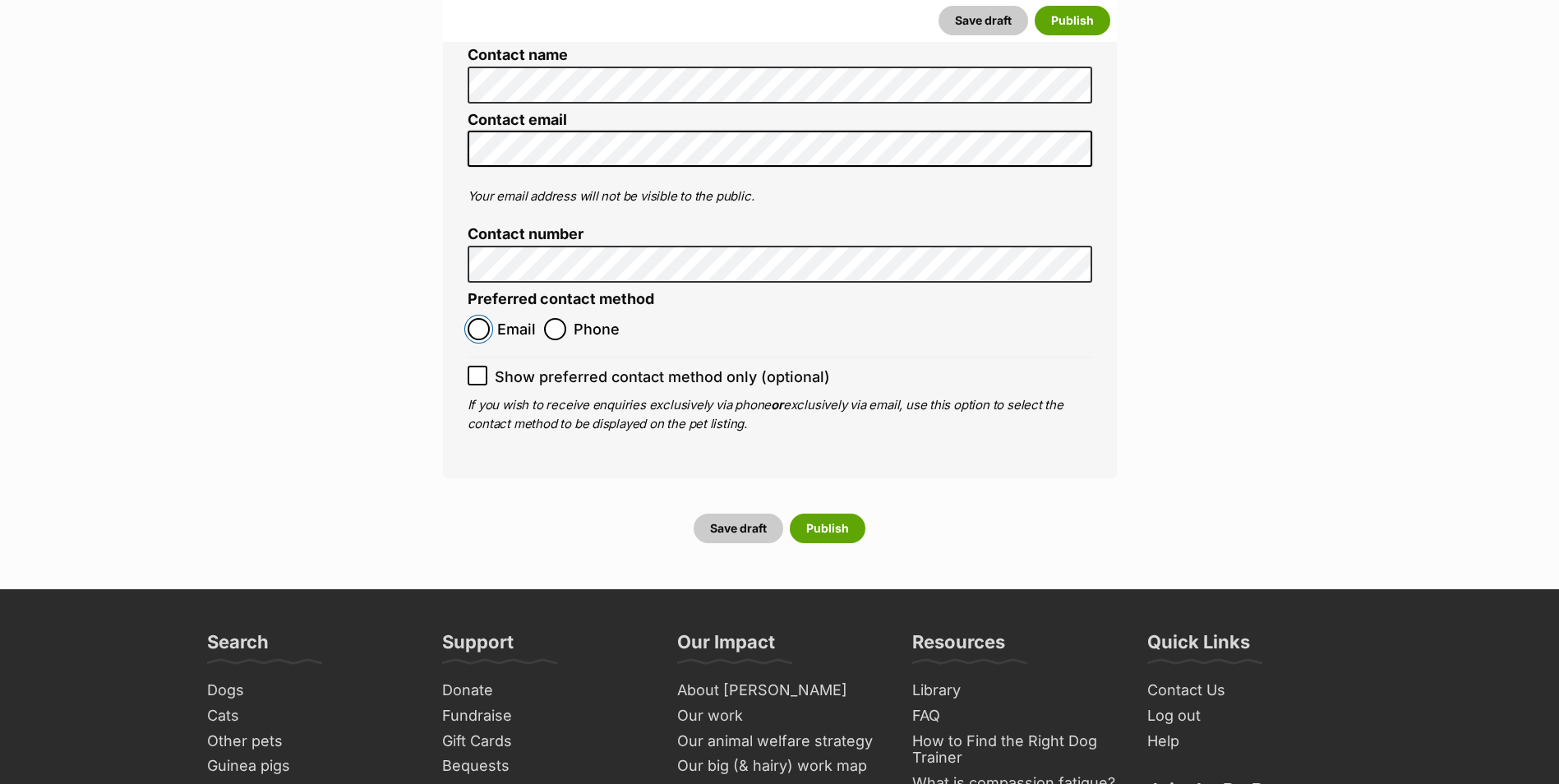
click at [490, 317] on input "Email" at bounding box center [478, 328] width 22 height 22
radio input "true"
click at [726, 513] on button "Save draft" at bounding box center [738, 527] width 89 height 29
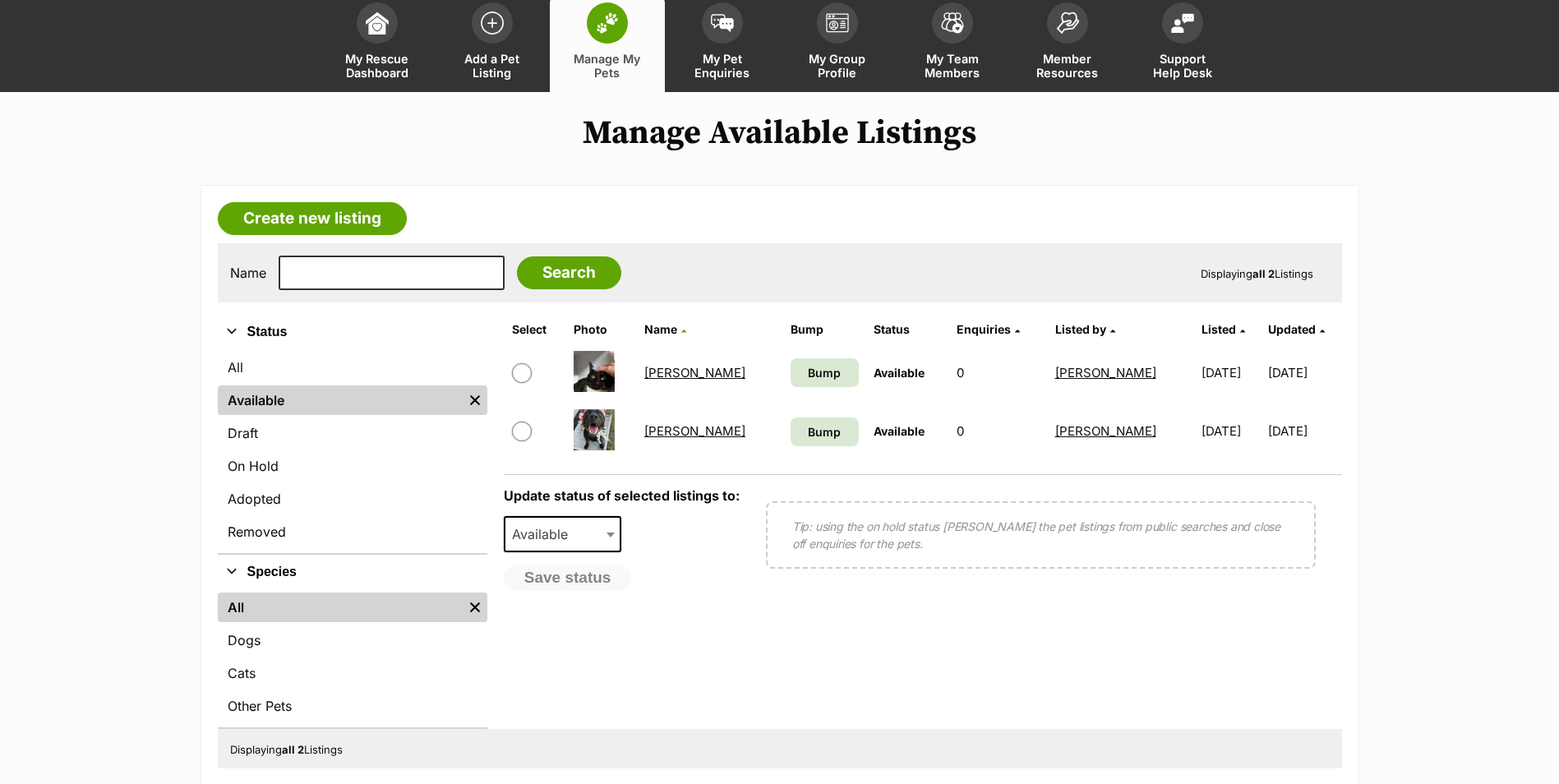
scroll to position [82, 0]
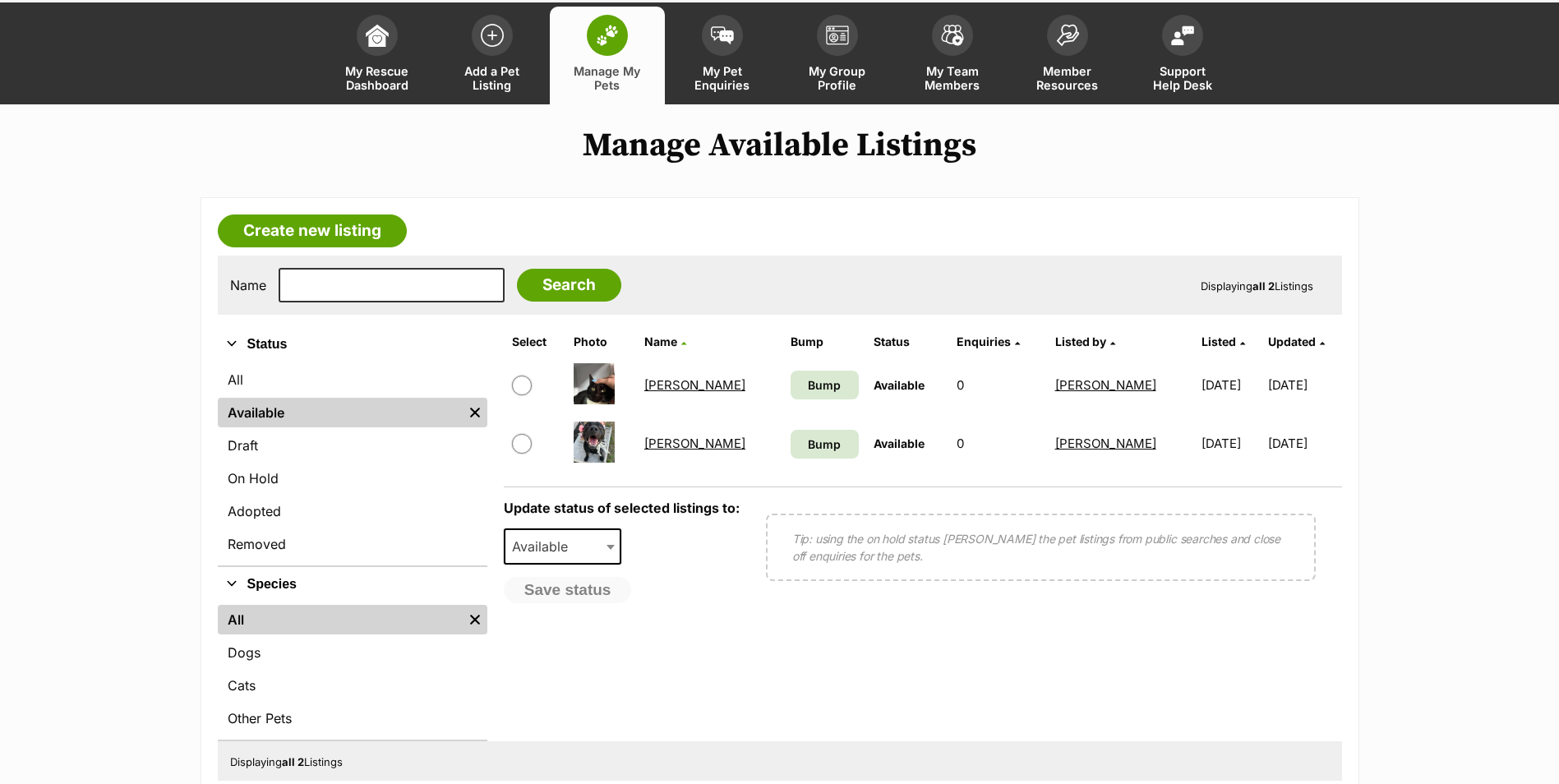
click at [666, 445] on link "[PERSON_NAME]" at bounding box center [695, 443] width 101 height 15
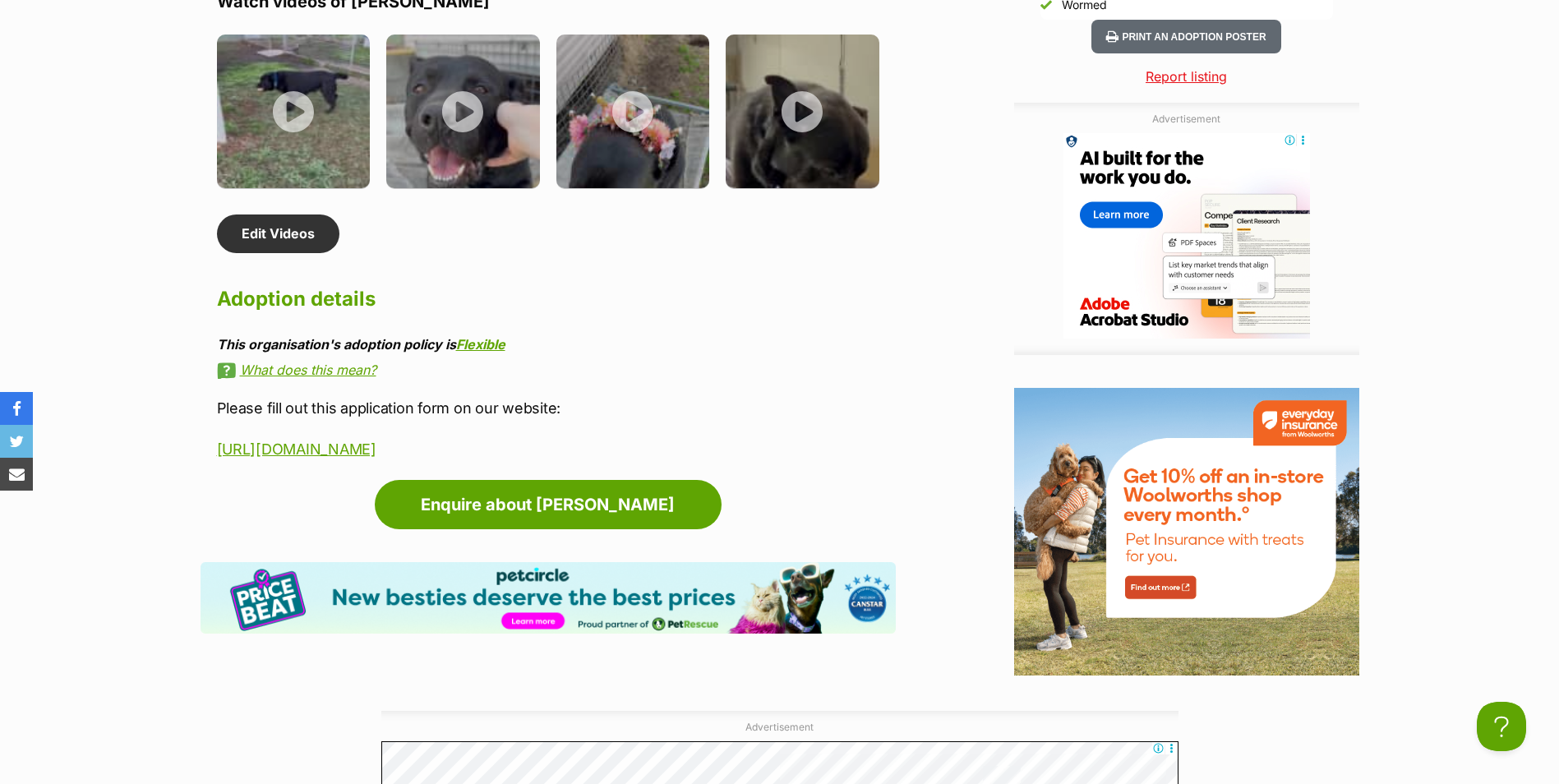
scroll to position [2135, 0]
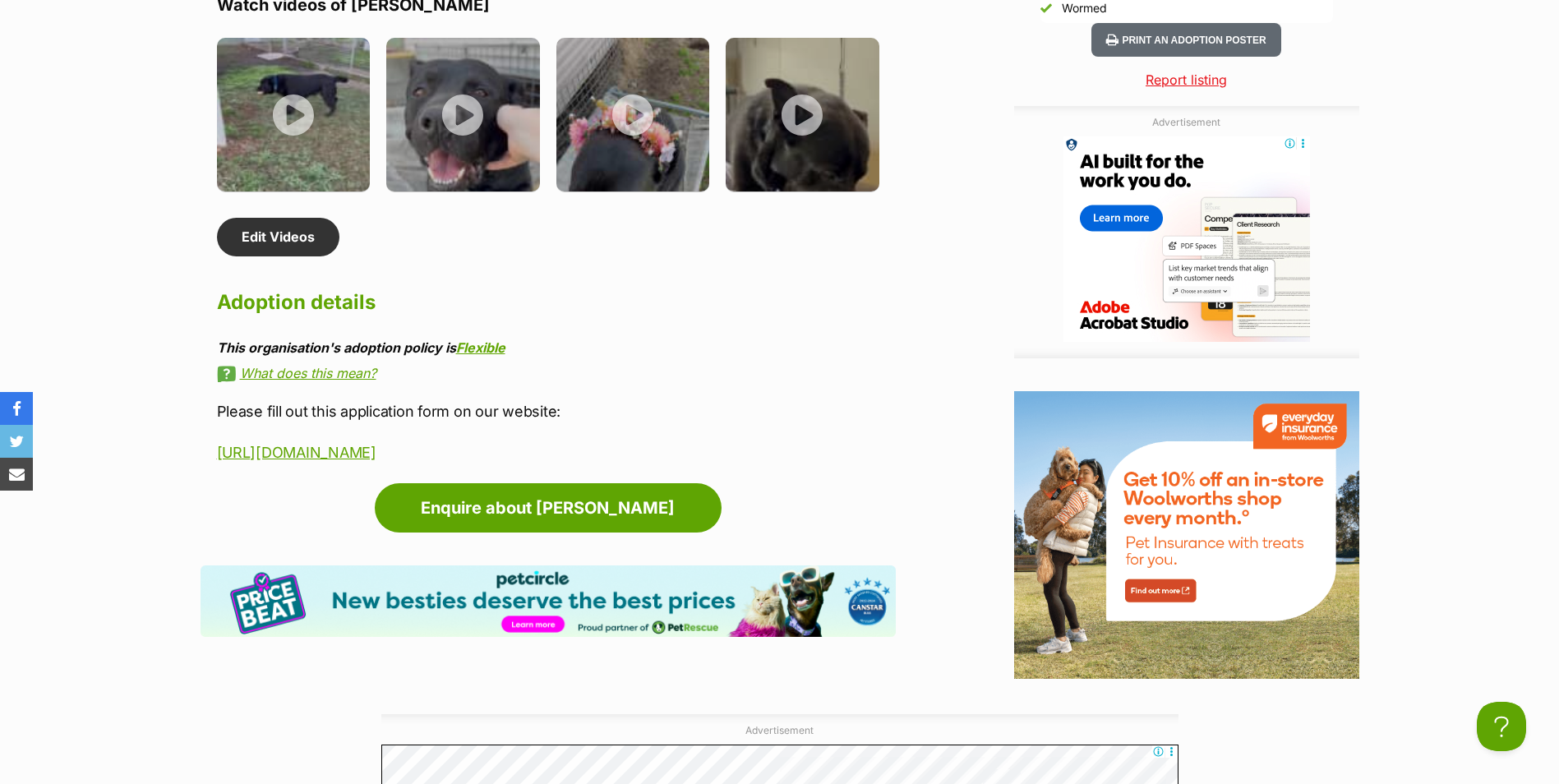
drag, startPoint x: 651, startPoint y: 409, endPoint x: 214, endPoint y: 359, distance: 439.9
copy div "Please fill out this application form on our website: https://council.lithgow.c…"
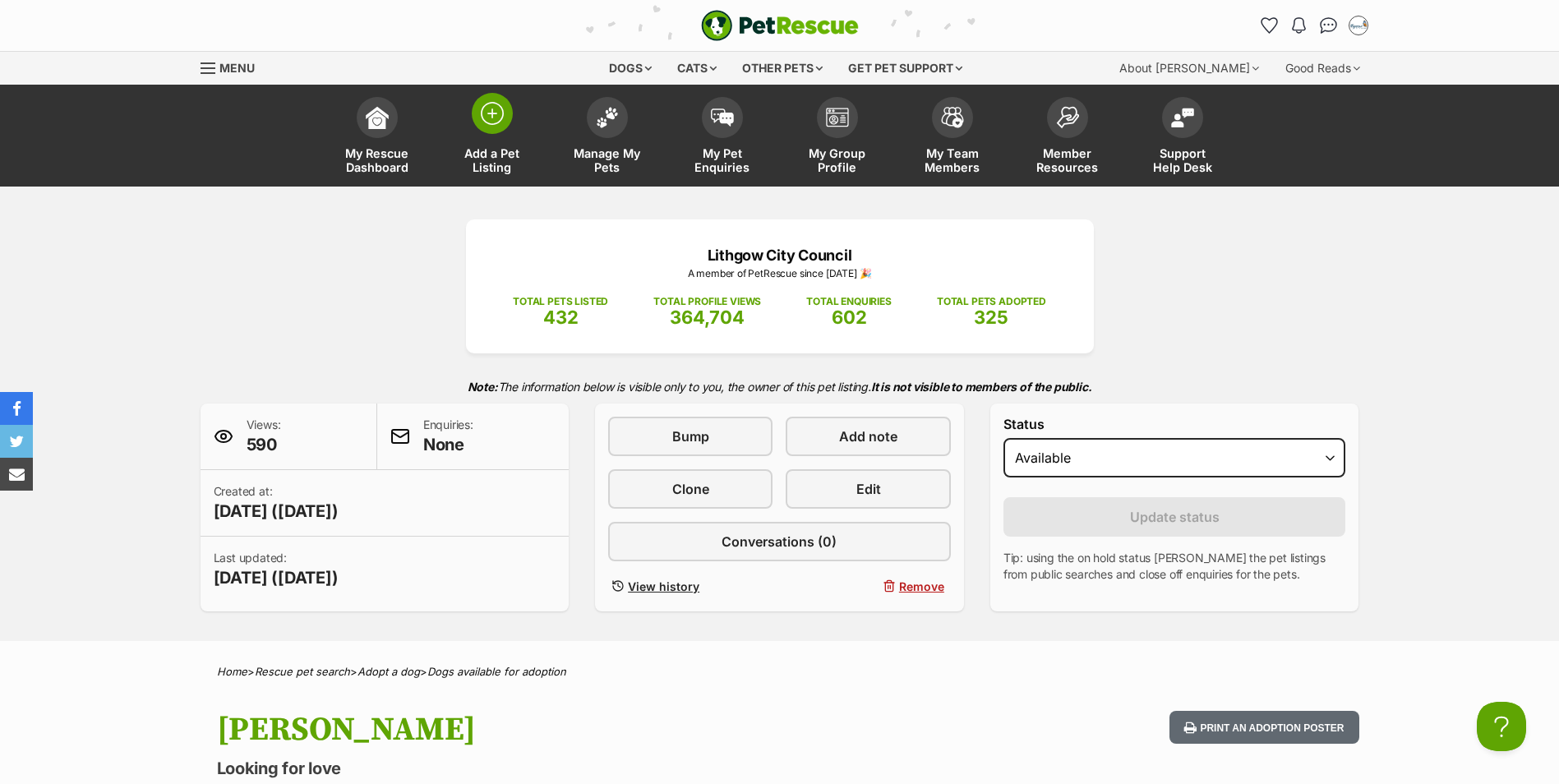
scroll to position [0, 0]
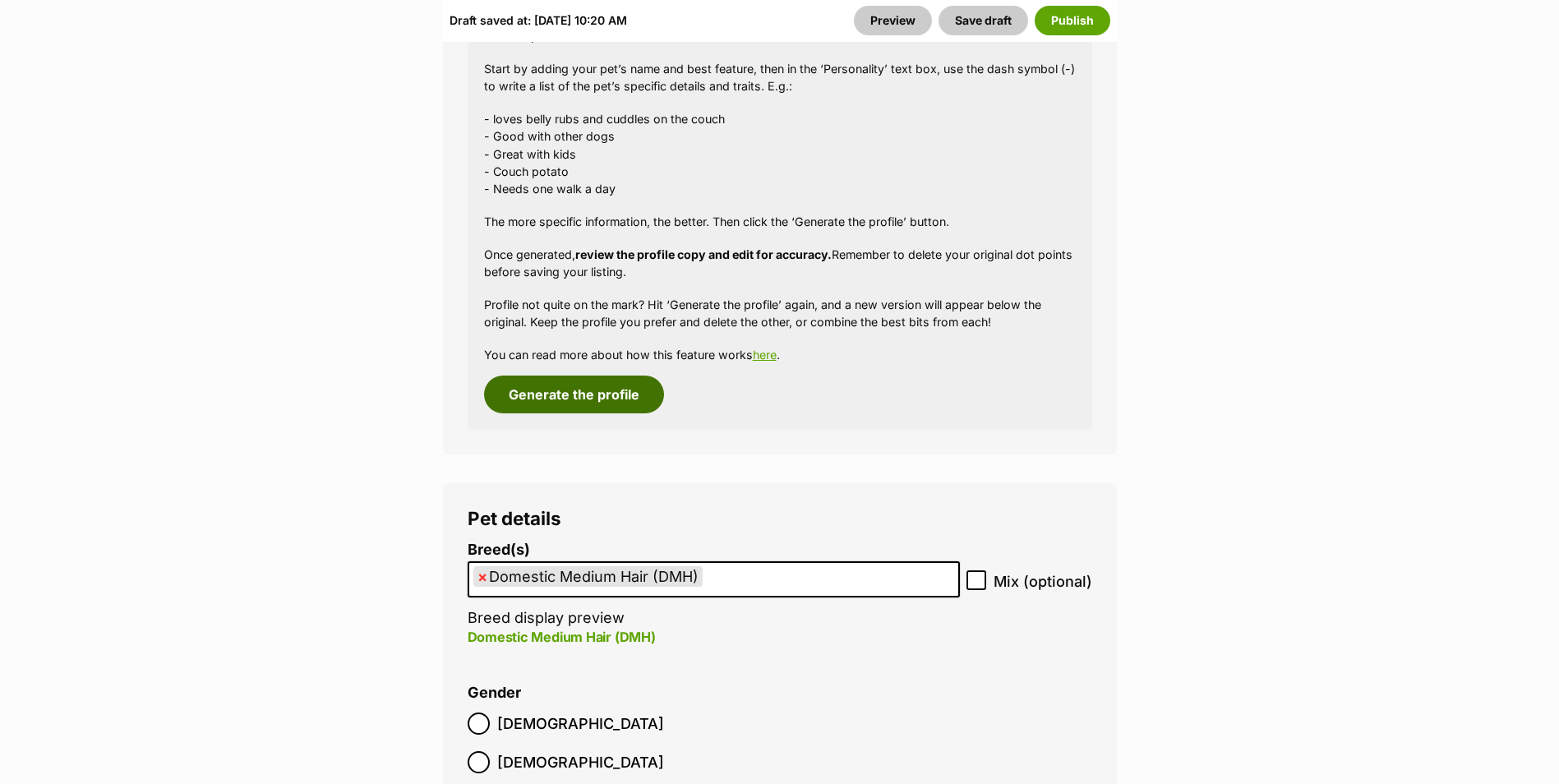
scroll to position [1889, 0]
click at [580, 409] on button "Generate the profile" at bounding box center [573, 393] width 180 height 38
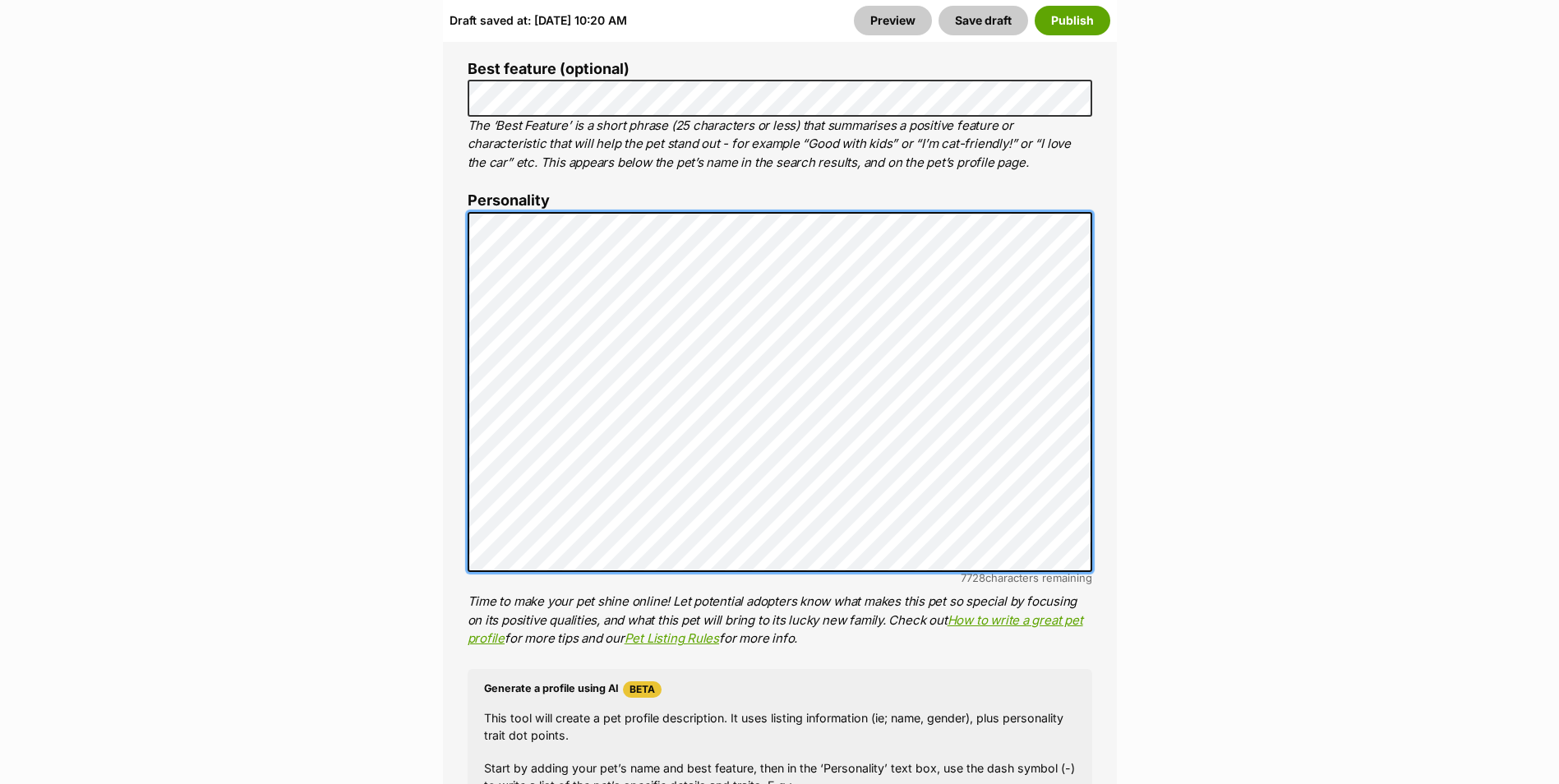
scroll to position [0, 0]
click at [454, 197] on div "About This Pet Name Henlo there, it looks like you might be using the pet name …" at bounding box center [780, 466] width 674 height 1376
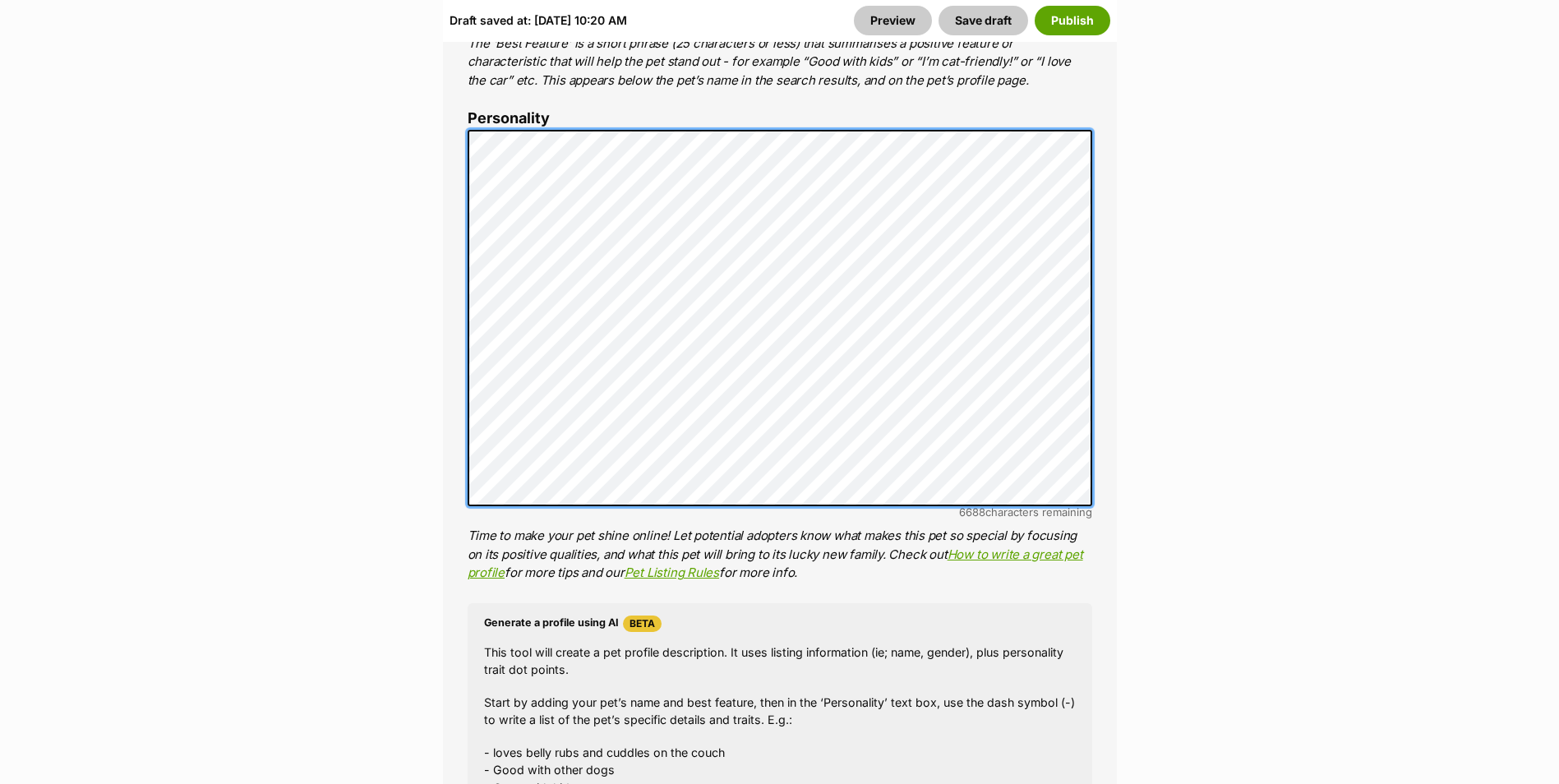
scroll to position [1353, 0]
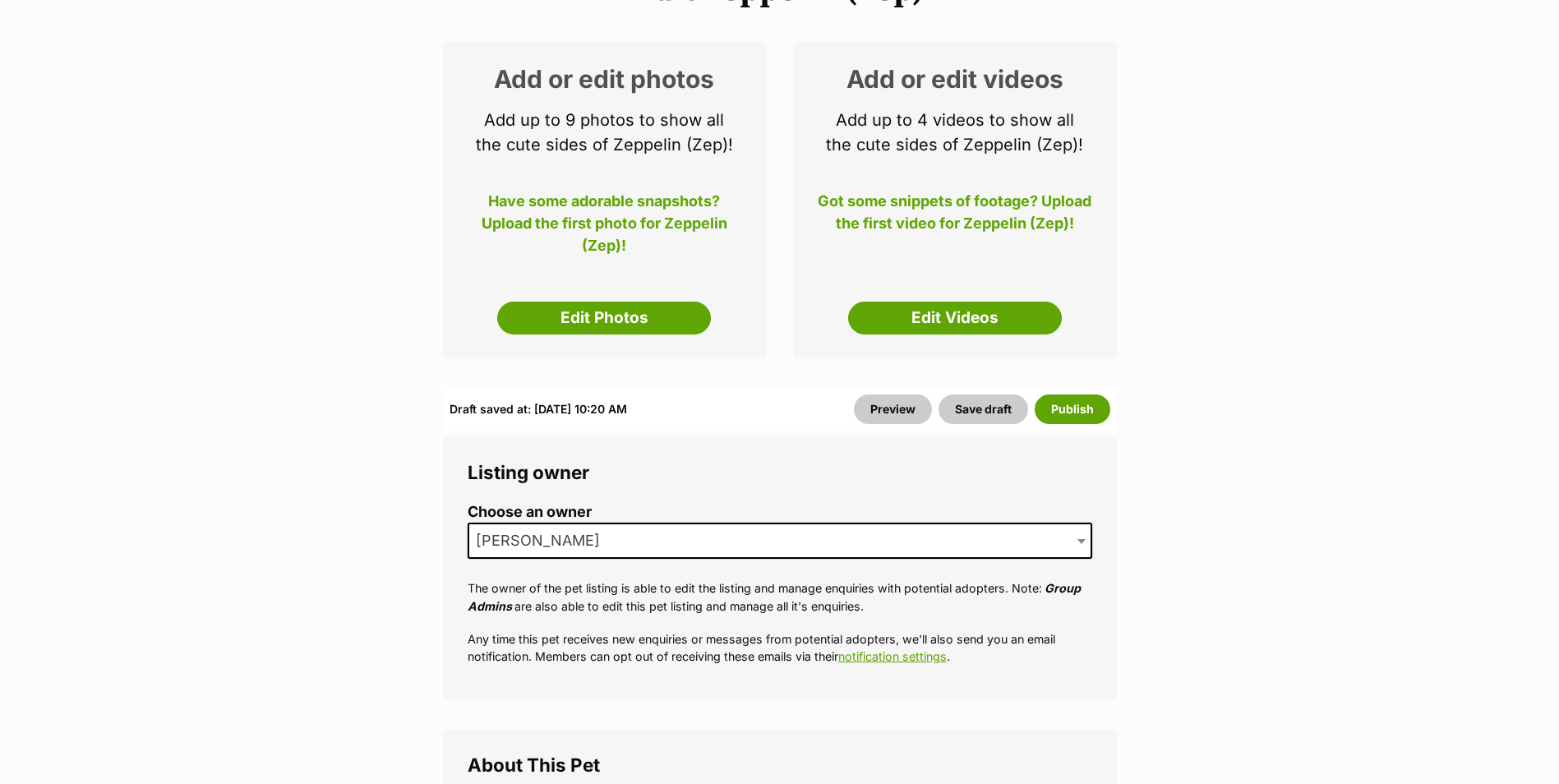
scroll to position [122, 0]
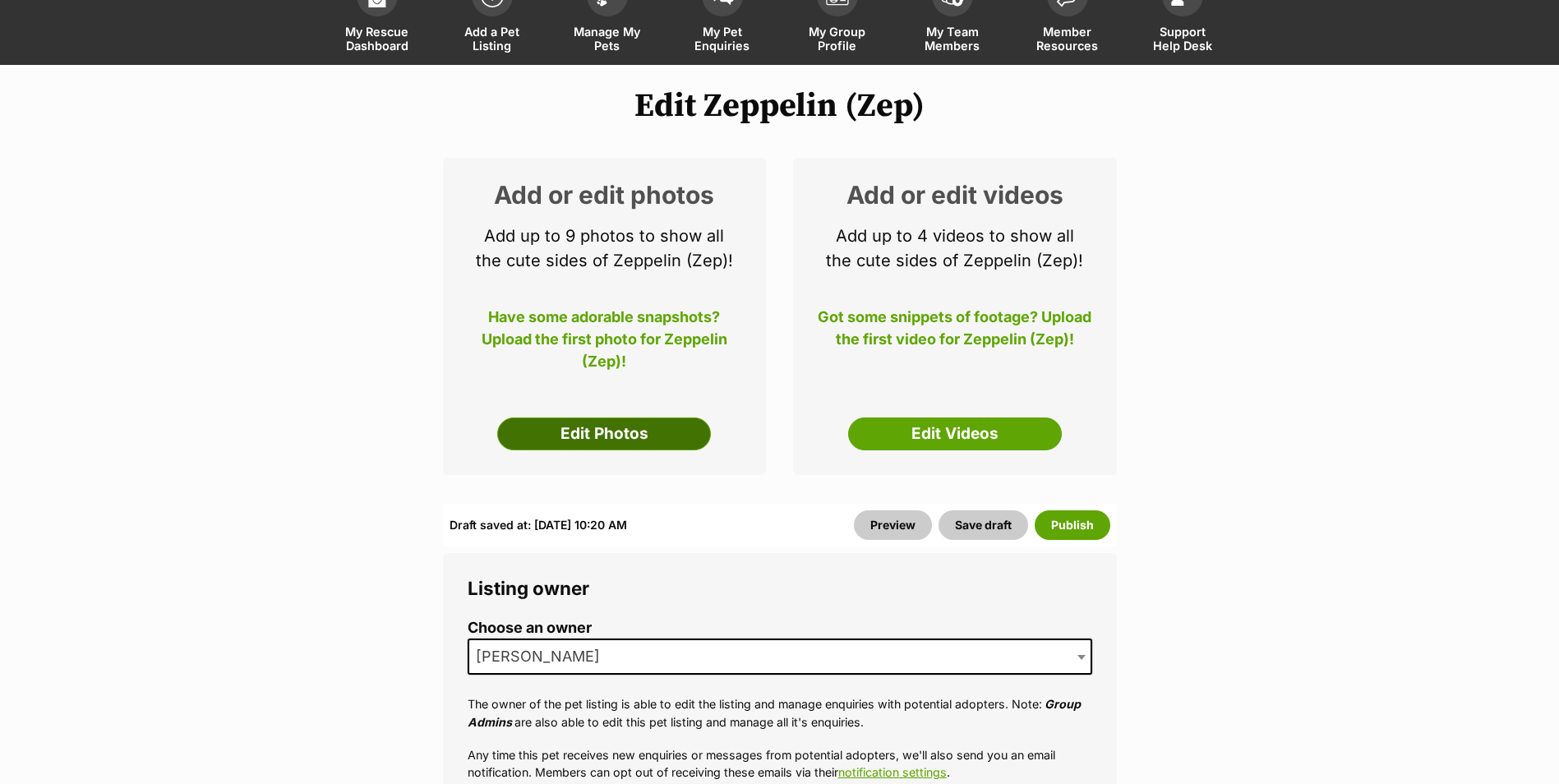
click at [643, 427] on link "Edit Photos" at bounding box center [604, 433] width 214 height 33
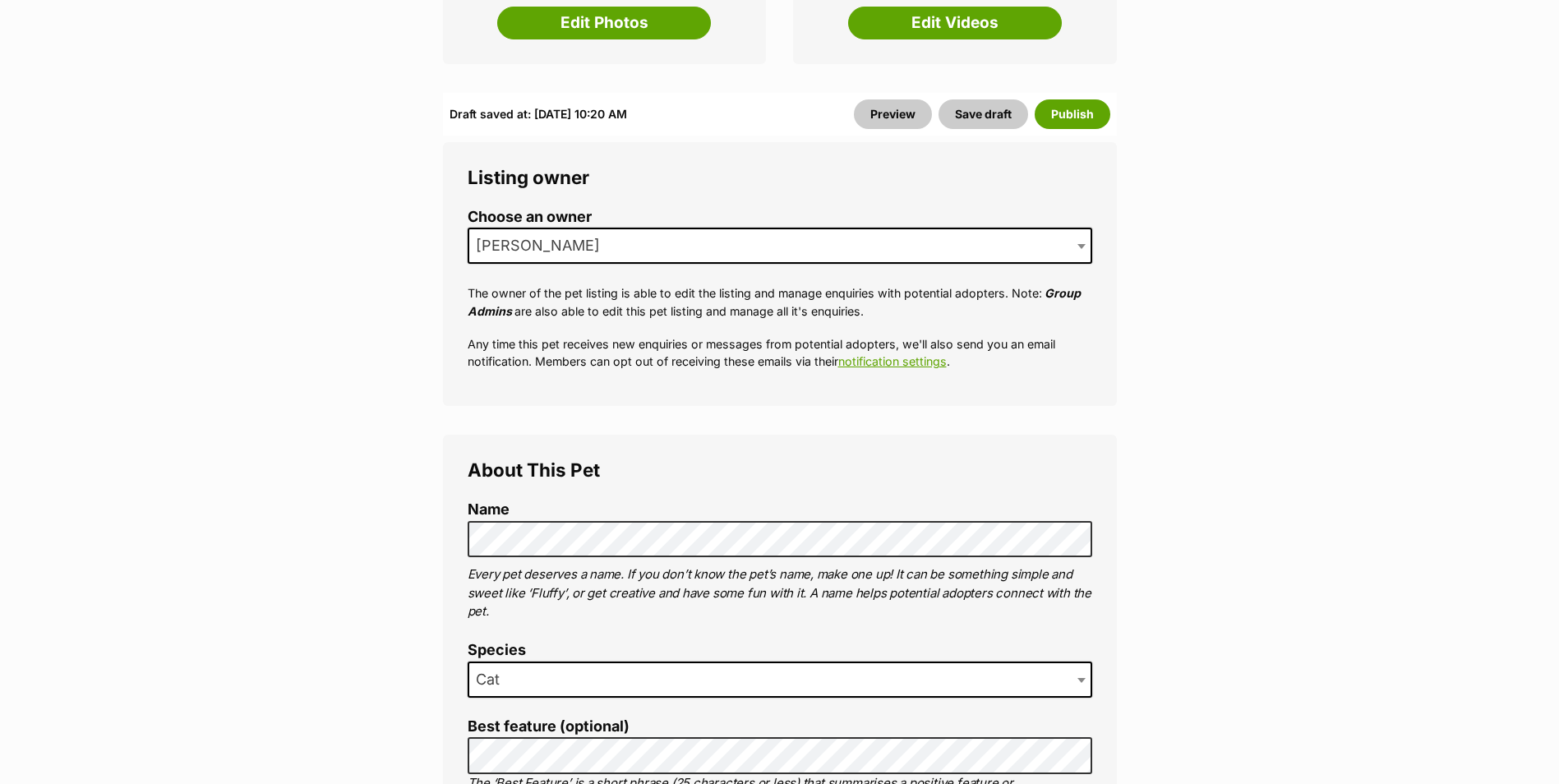
scroll to position [368, 0]
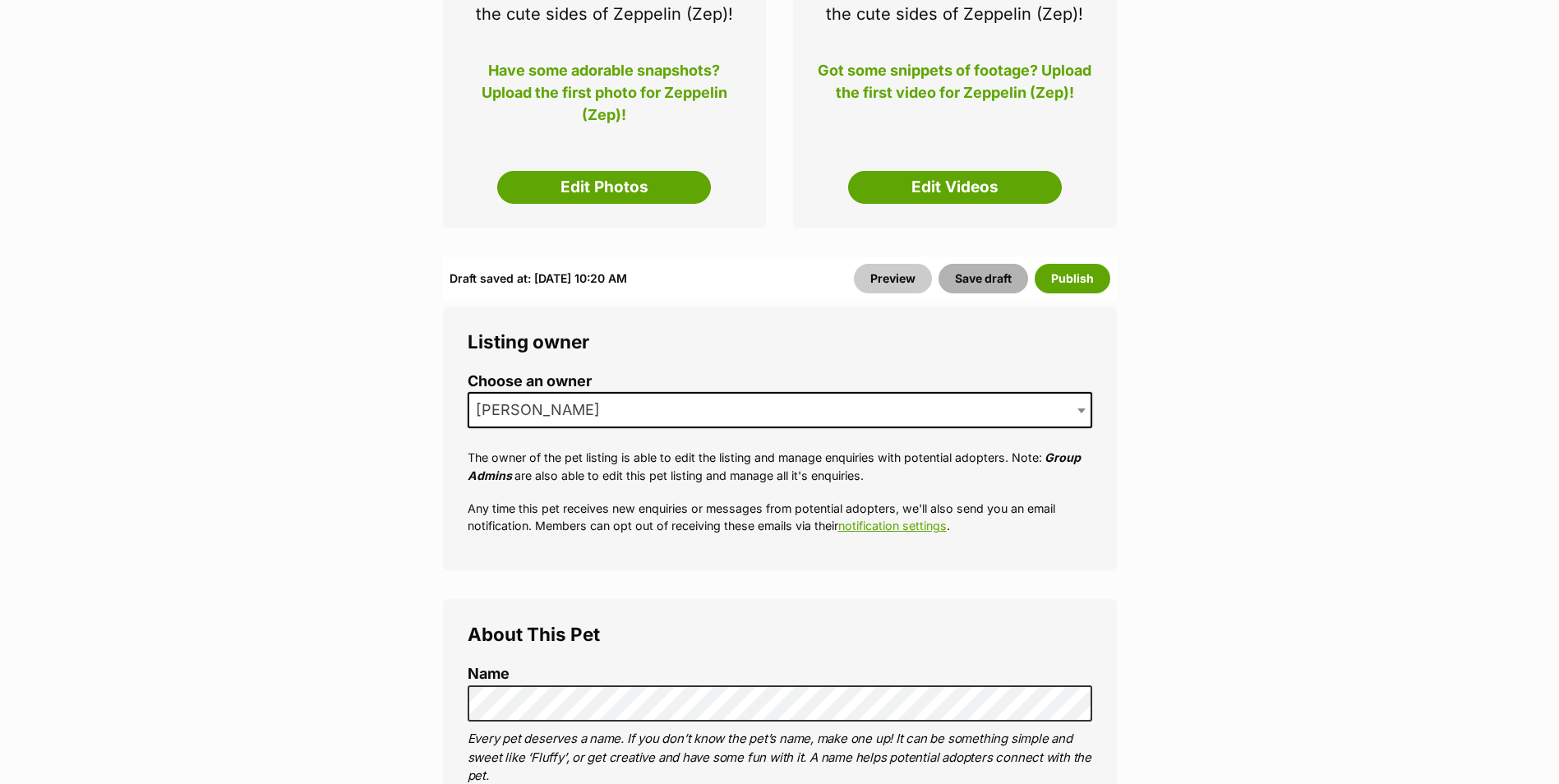
click at [997, 276] on button "Save draft" at bounding box center [983, 277] width 89 height 29
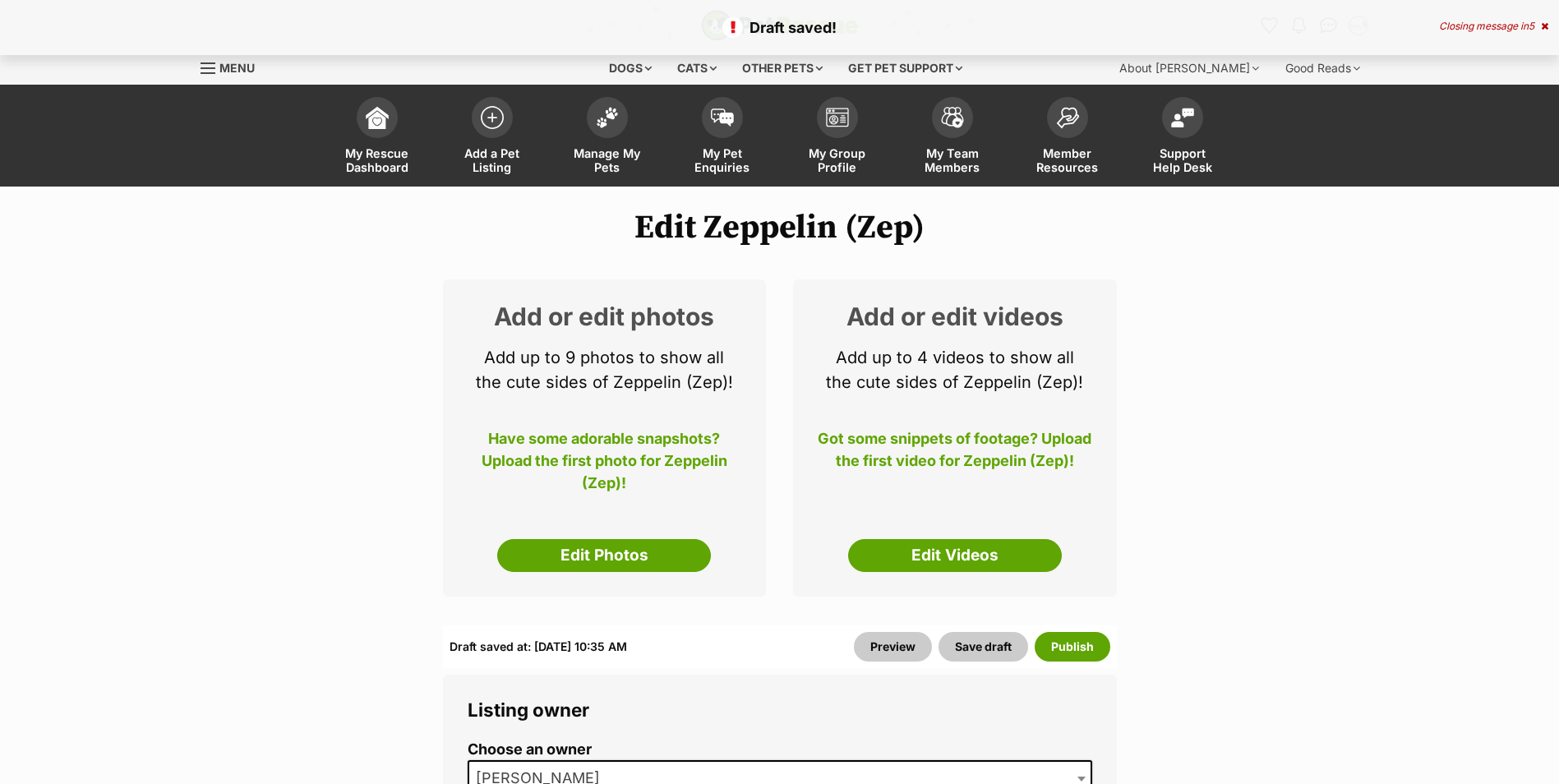
scroll to position [82, 0]
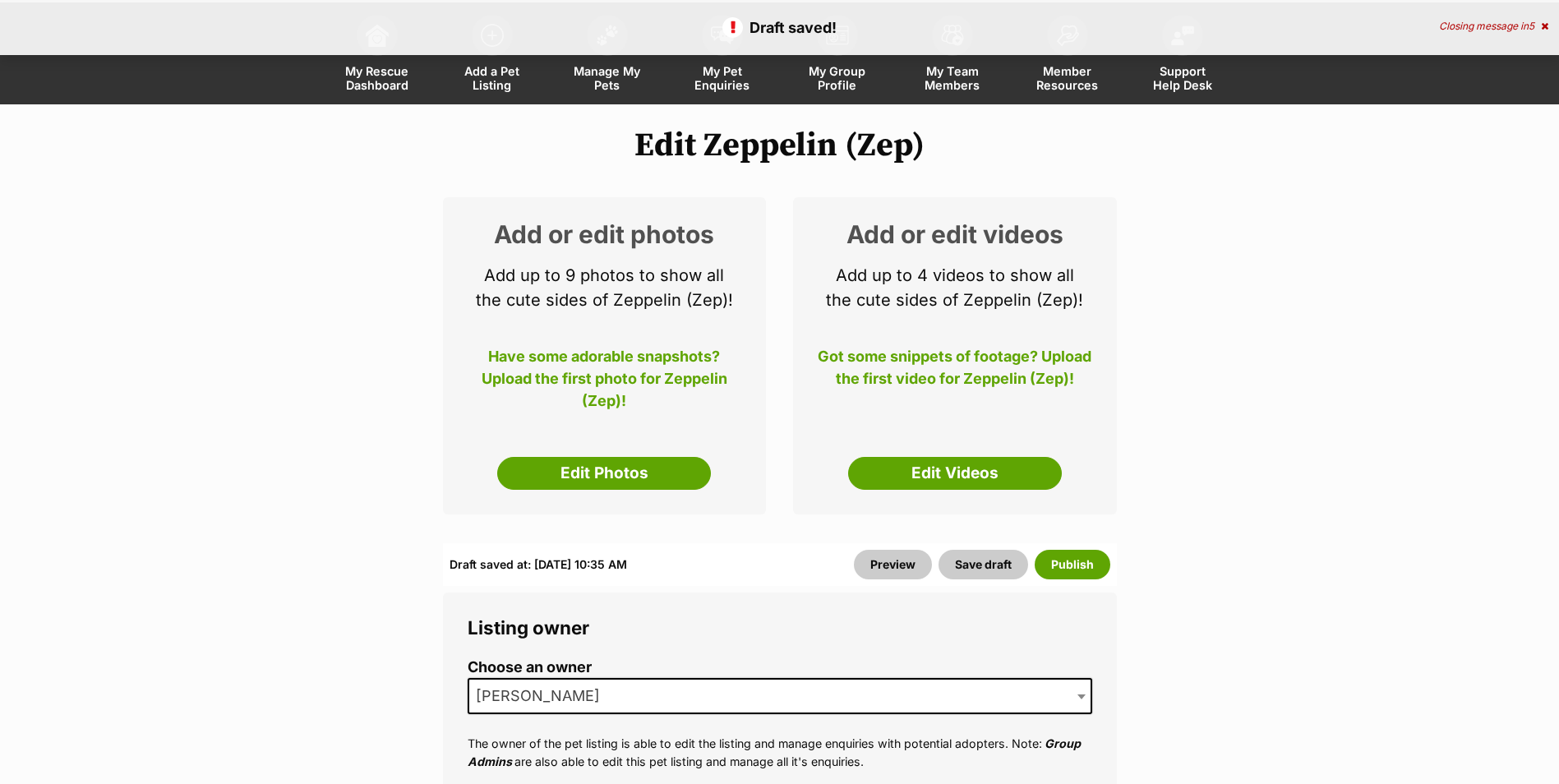
click at [584, 481] on link "Edit Photos" at bounding box center [604, 473] width 214 height 33
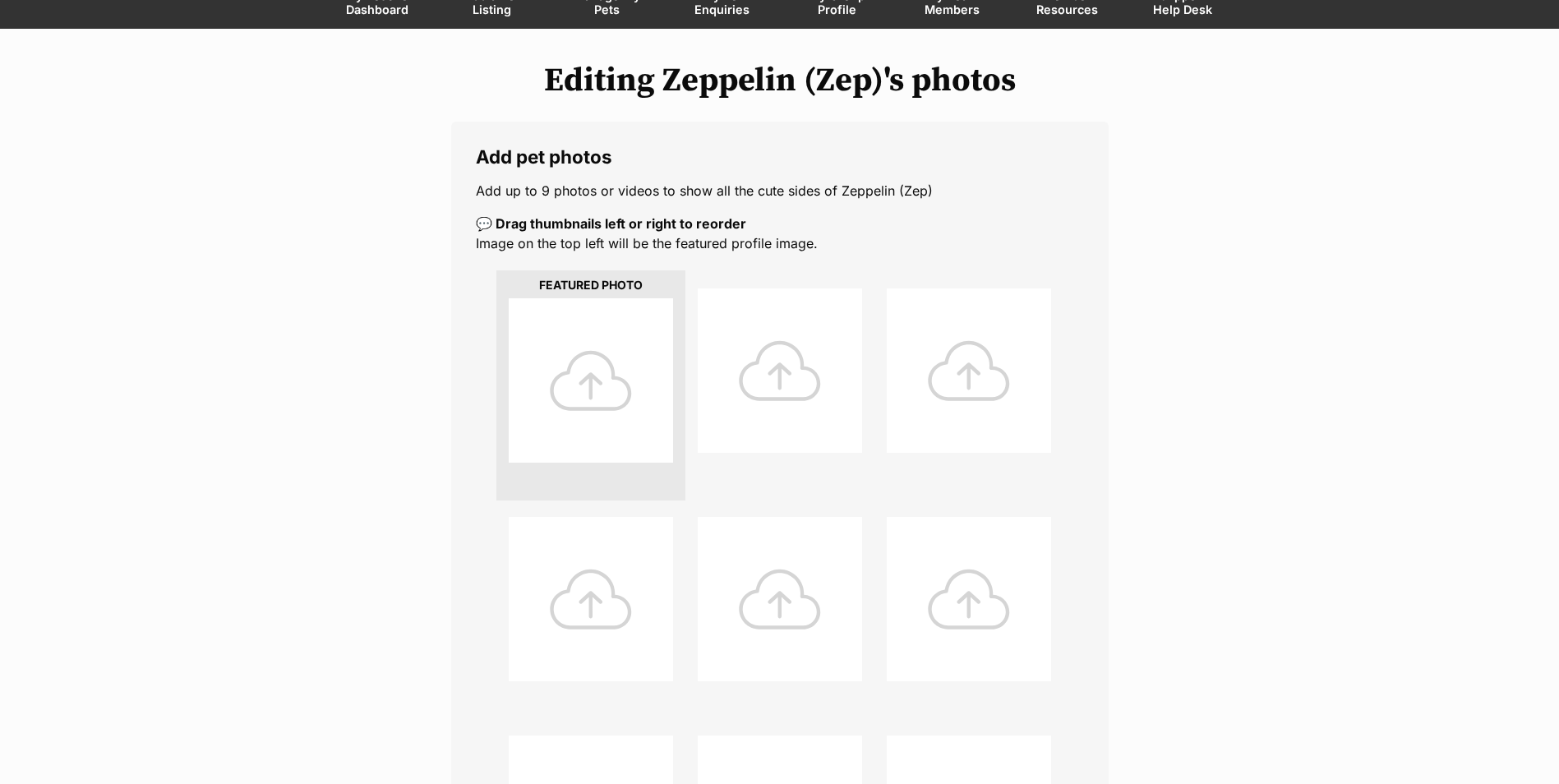
scroll to position [164, 0]
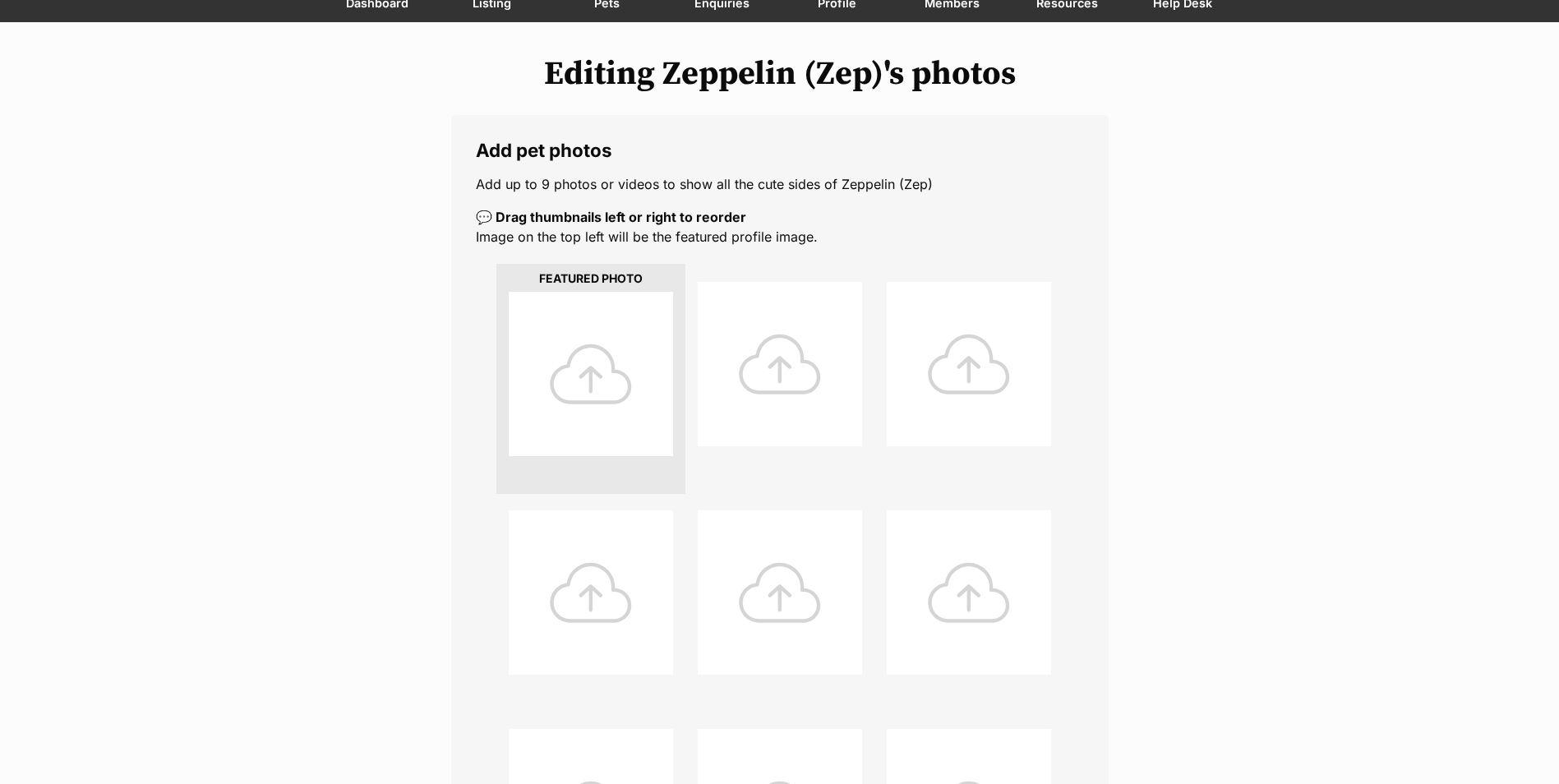
click at [613, 372] on div at bounding box center [590, 373] width 164 height 164
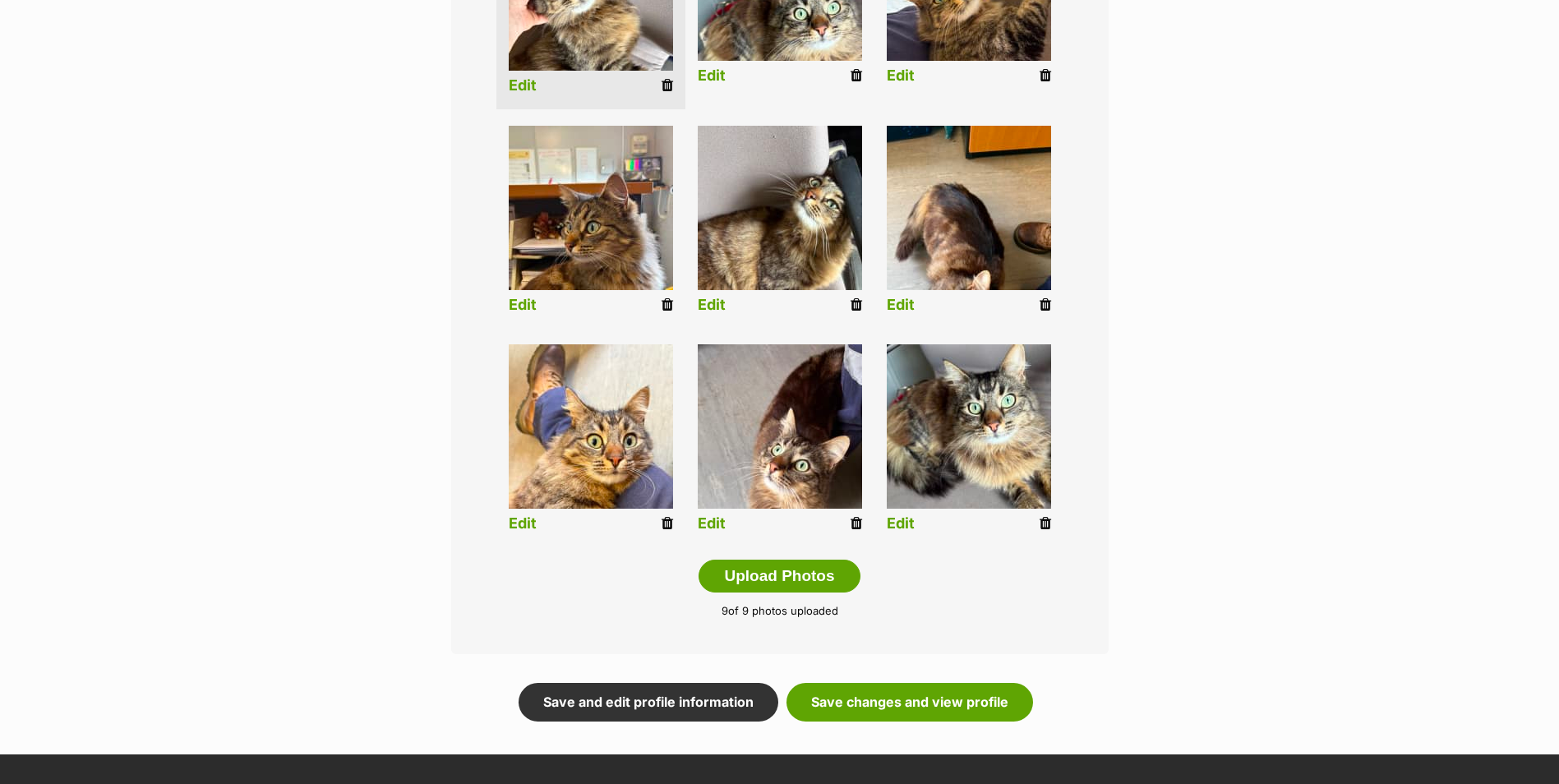
scroll to position [575, 0]
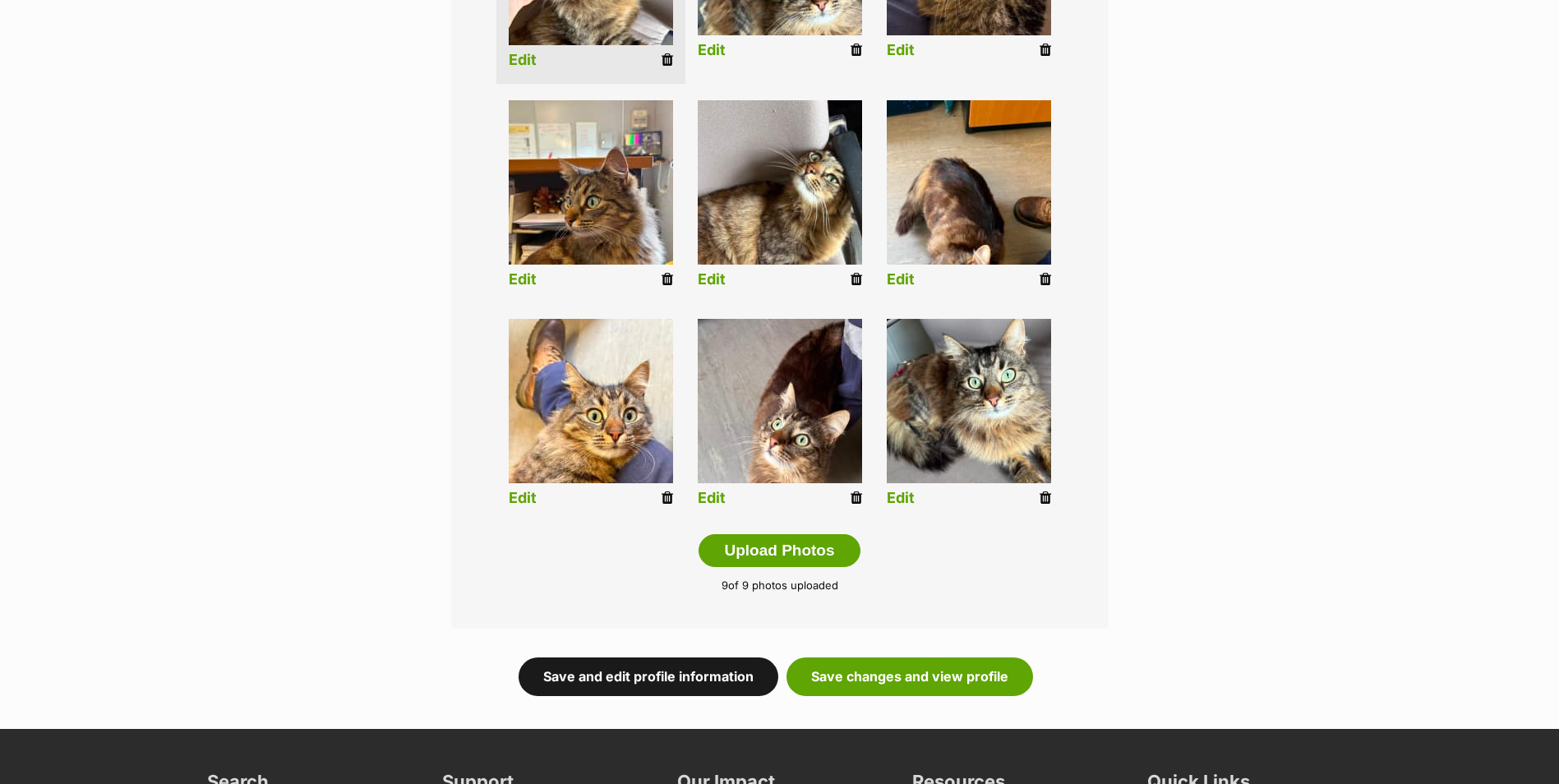
click at [699, 686] on link "Save and edit profile information" at bounding box center [647, 676] width 260 height 38
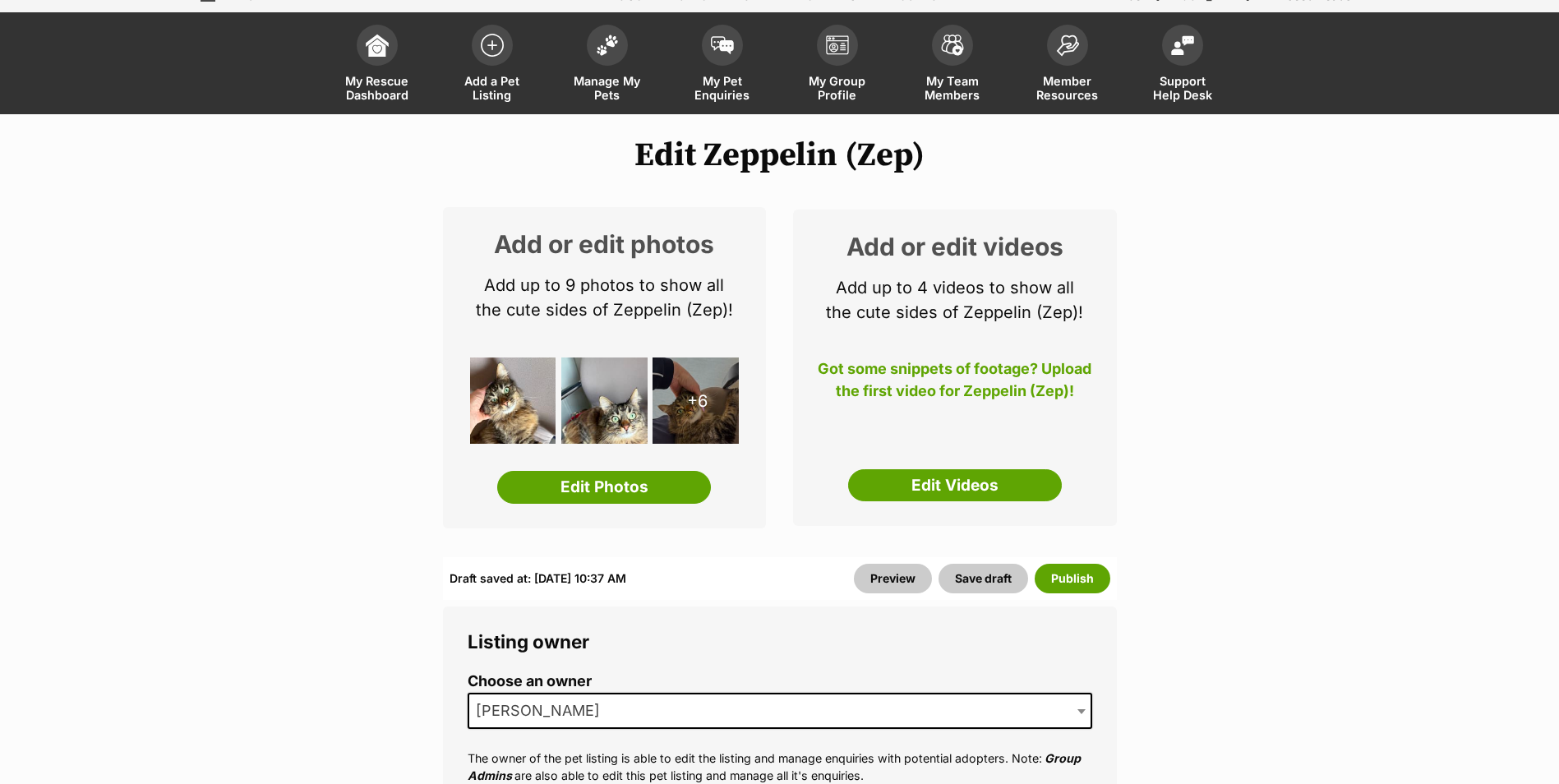
scroll to position [164, 0]
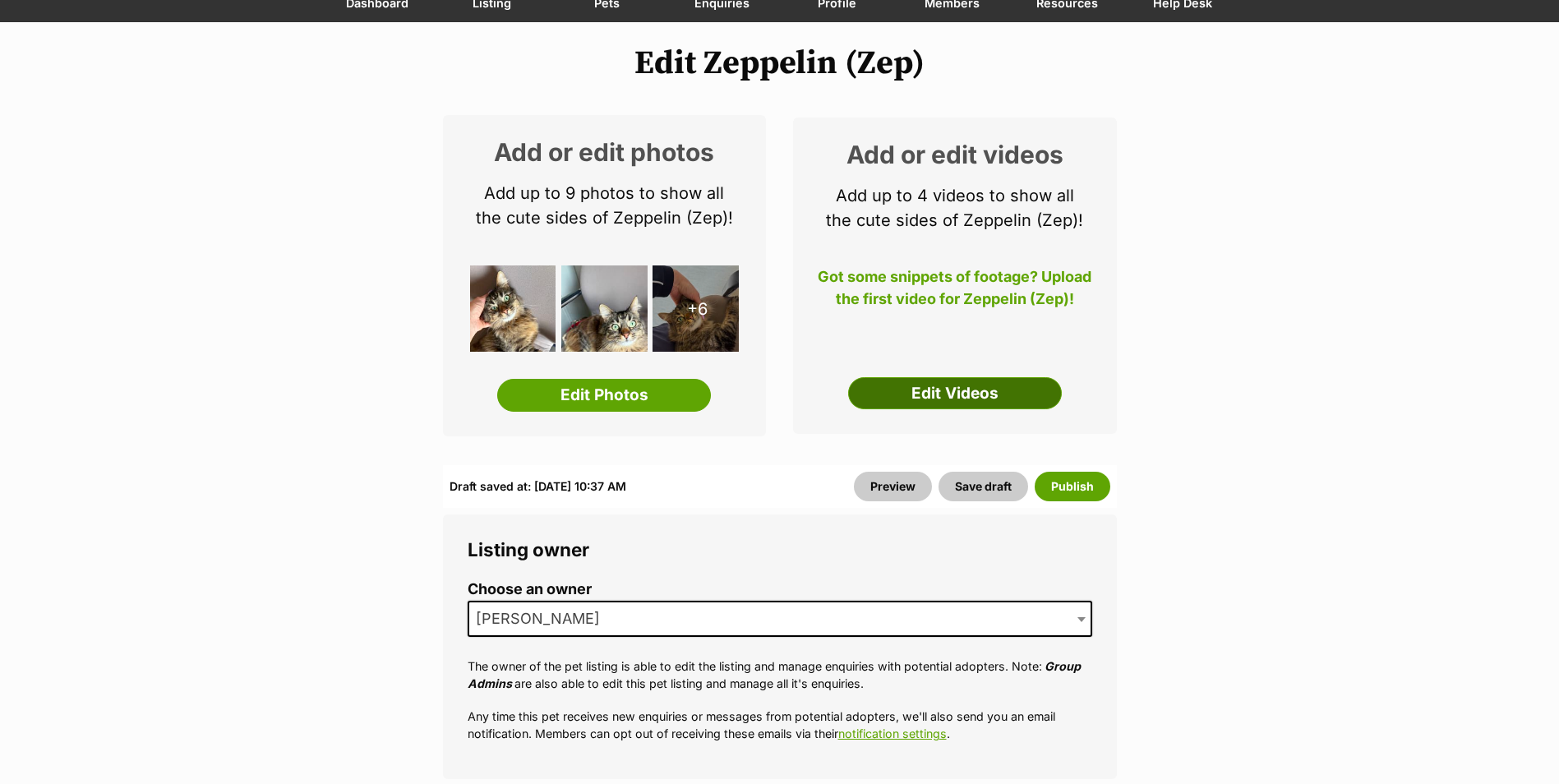
click at [906, 391] on link "Edit Videos" at bounding box center [954, 393] width 214 height 33
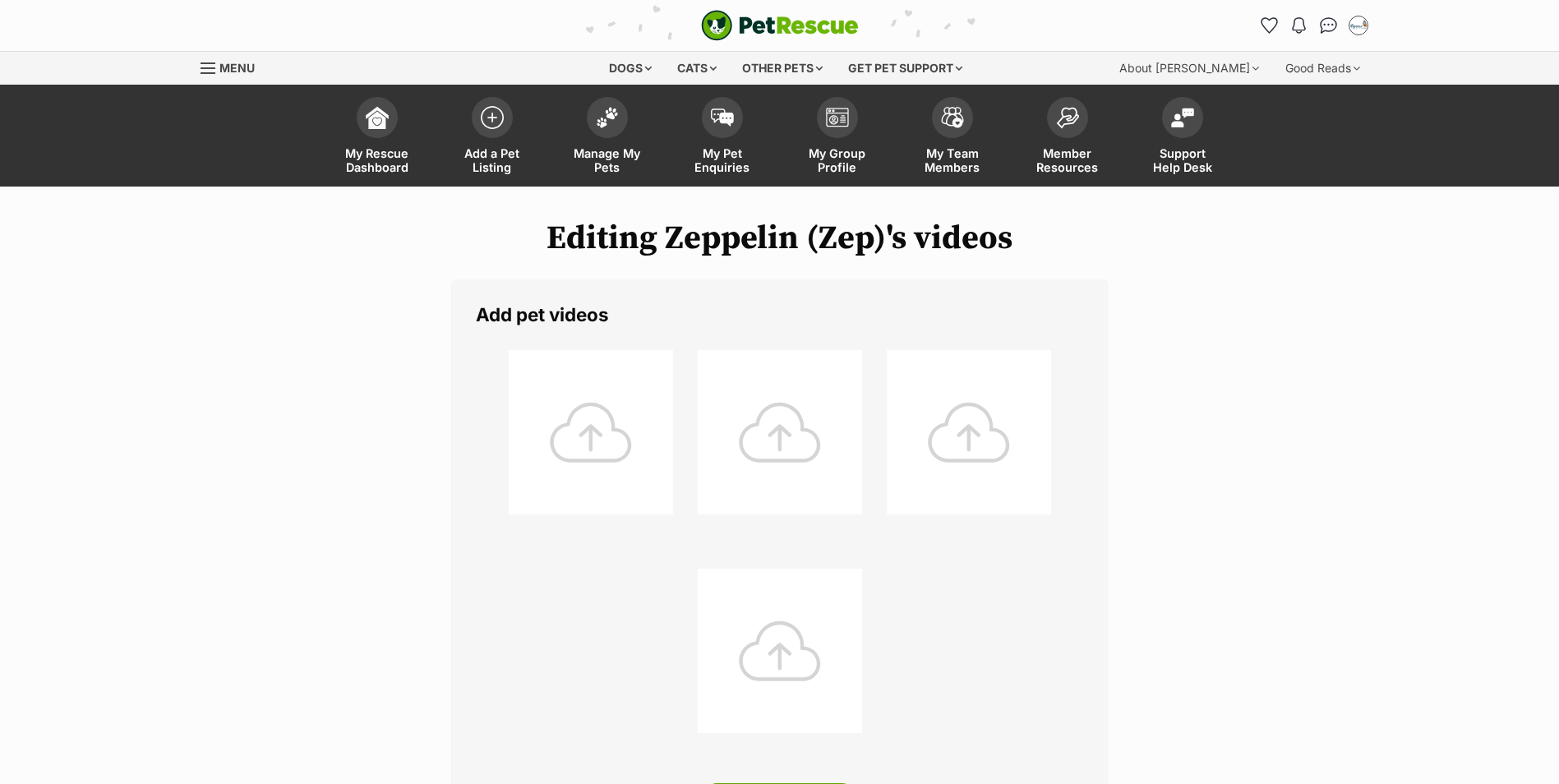
click at [625, 442] on div at bounding box center [590, 431] width 164 height 164
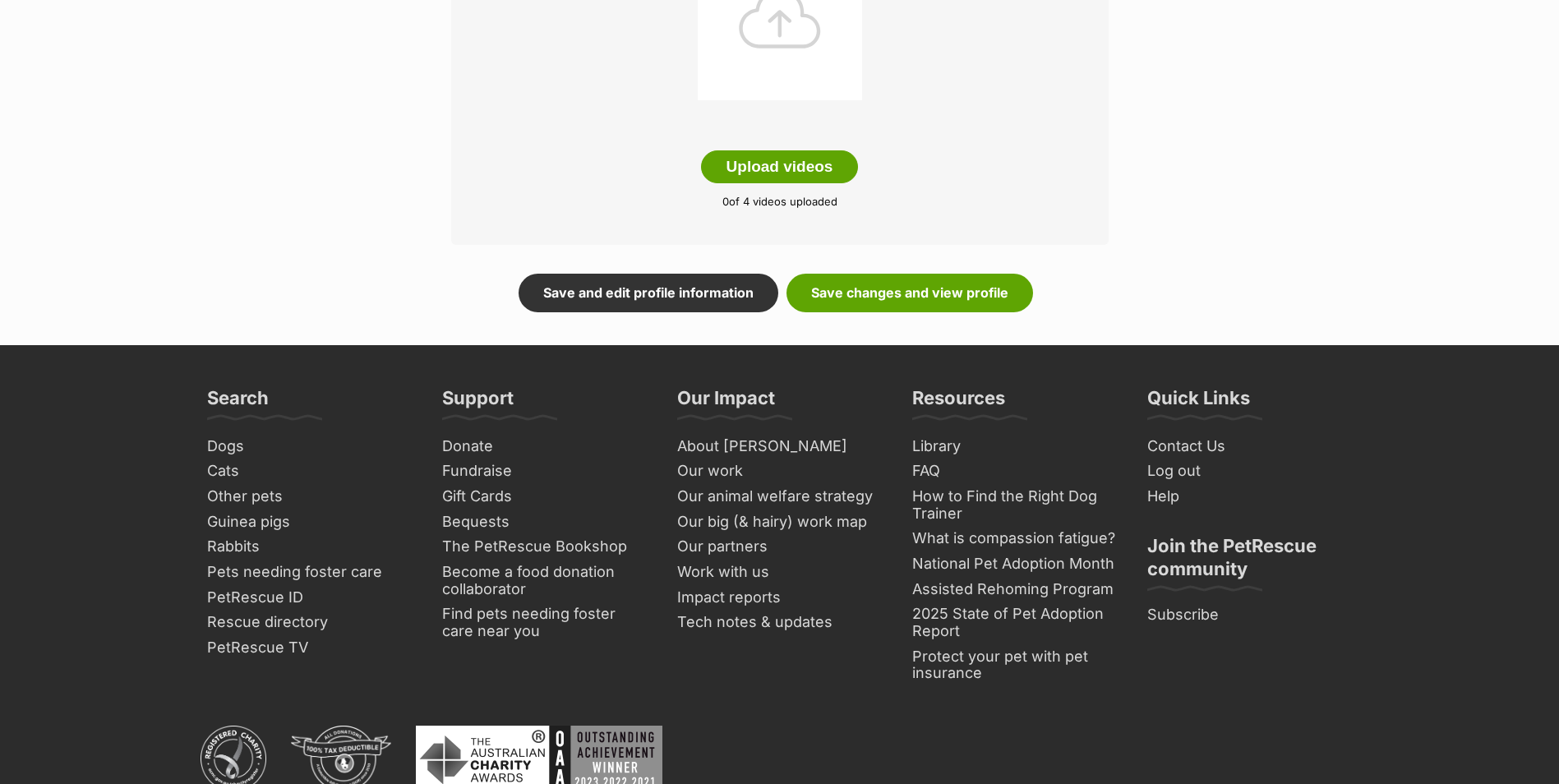
scroll to position [493, 0]
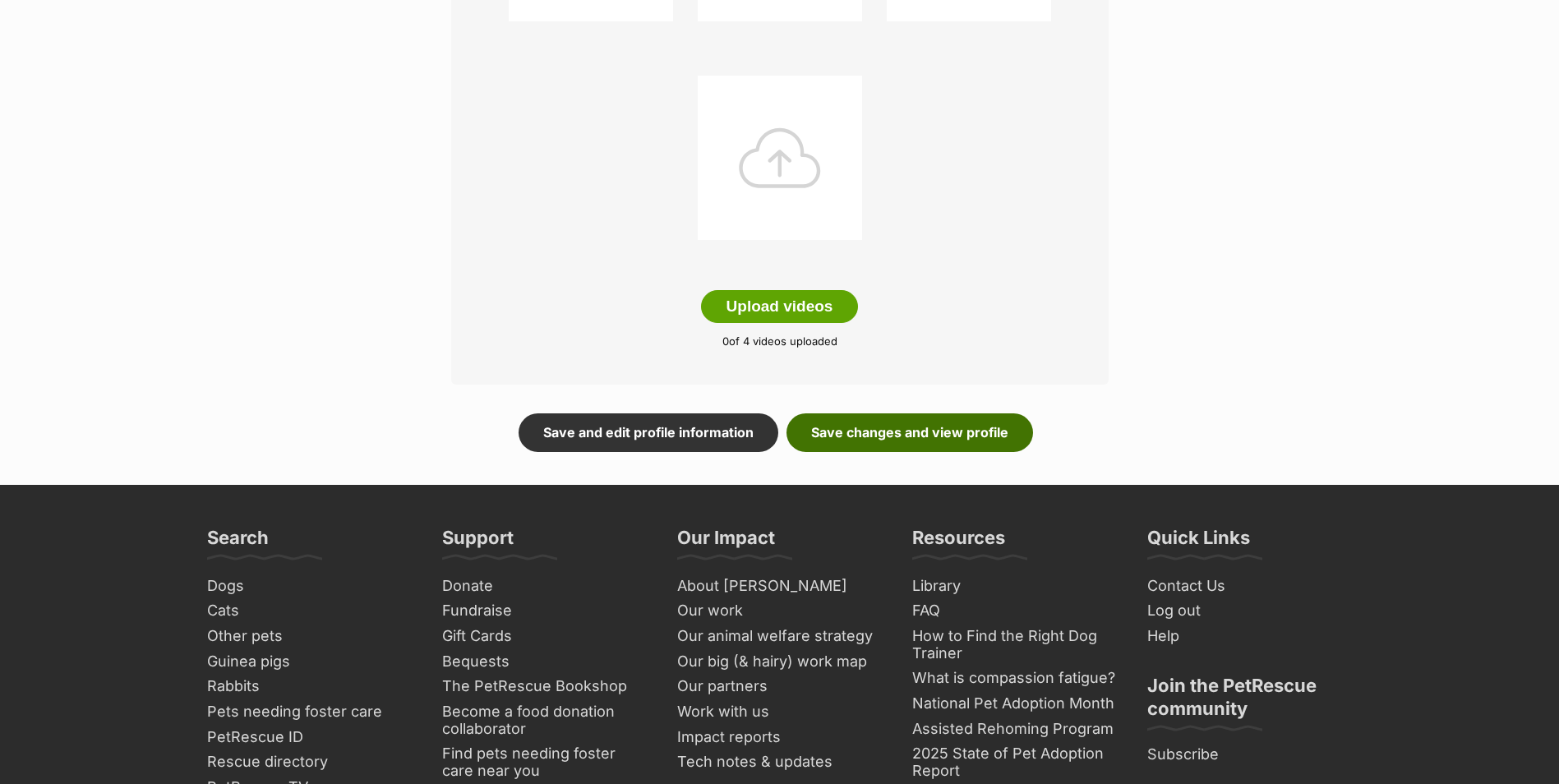
click at [876, 432] on link "Save changes and view profile" at bounding box center [909, 432] width 246 height 38
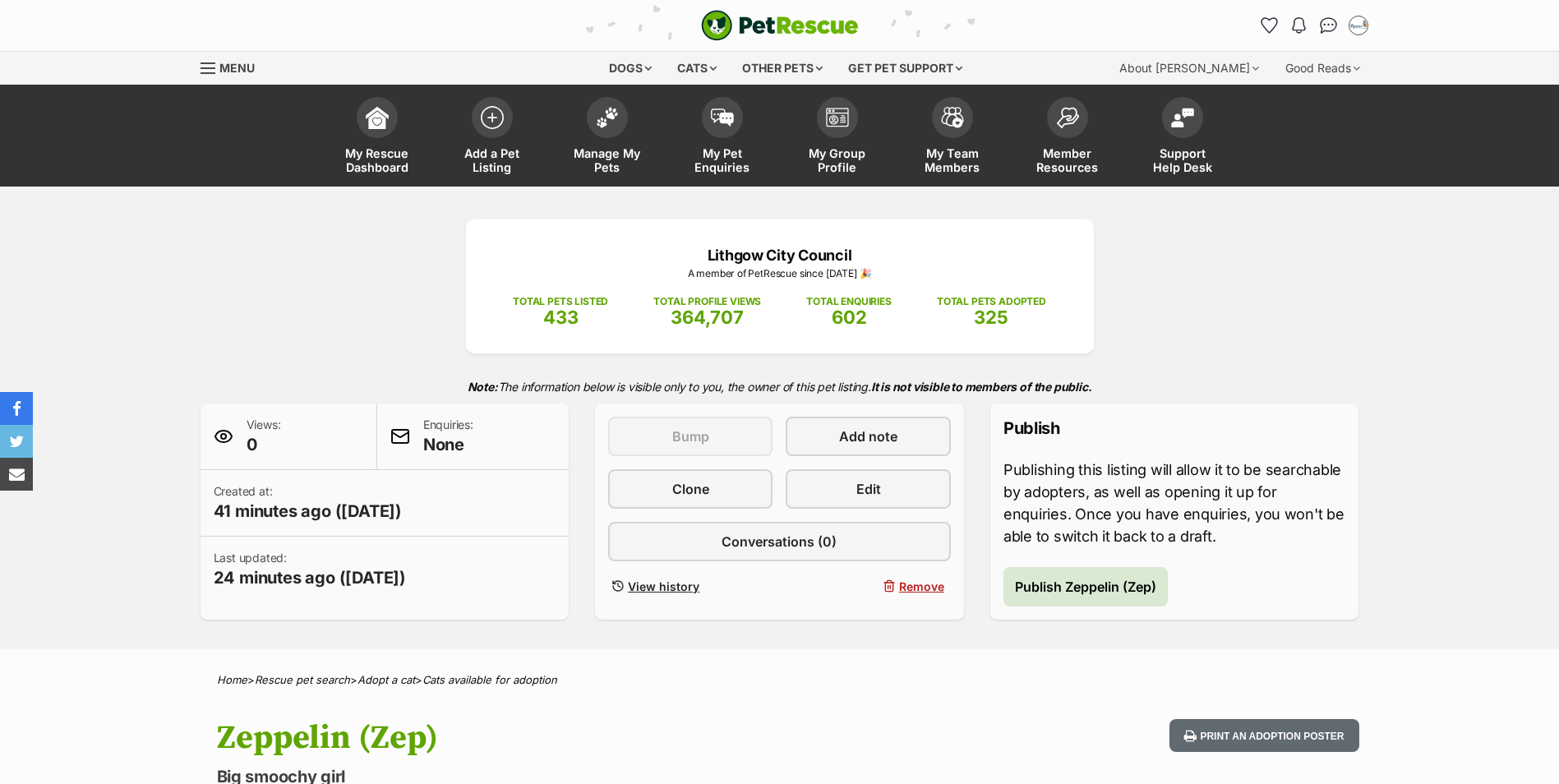
scroll to position [246, 0]
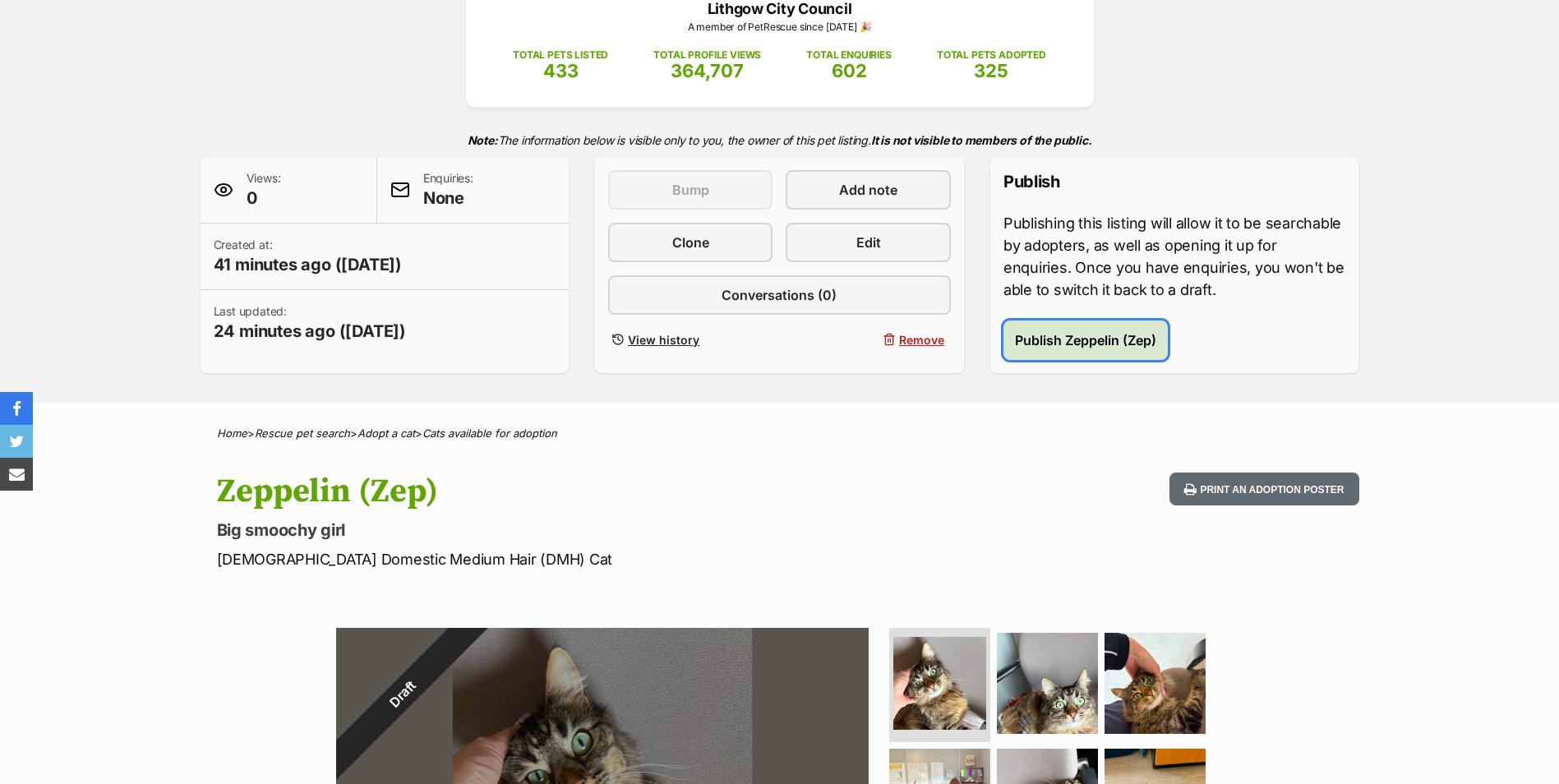
click at [1111, 354] on button "Publish Zeppelin (Zep)" at bounding box center [1085, 339] width 164 height 39
